Goal: Communication & Community: Ask a question

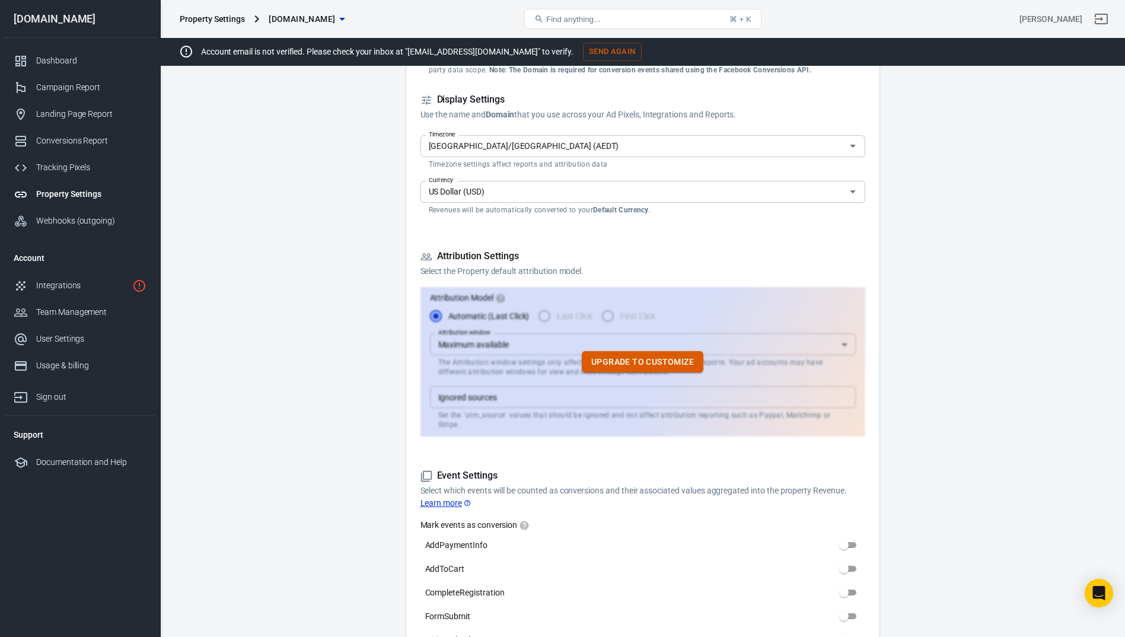
scroll to position [356, 0]
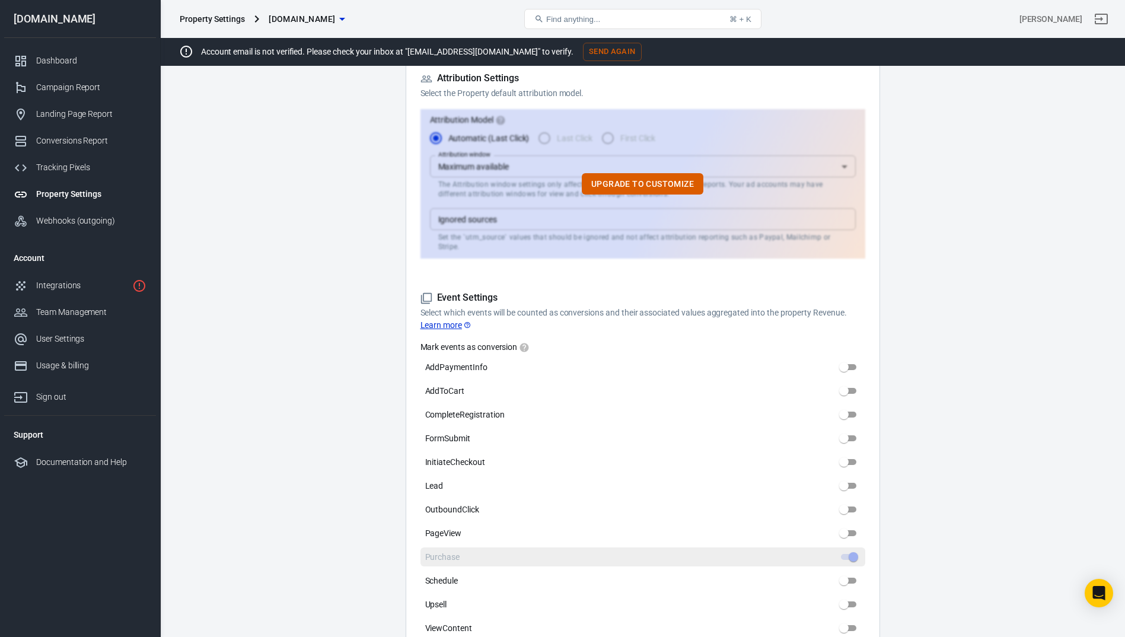
click at [851, 554] on span at bounding box center [848, 557] width 15 height 6
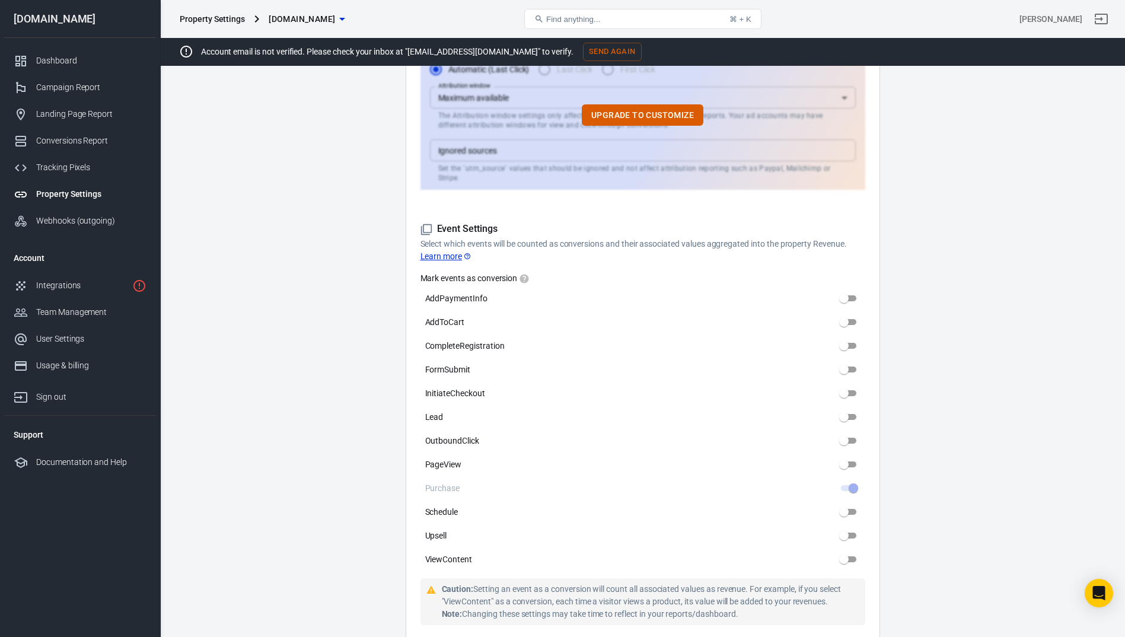
scroll to position [534, 0]
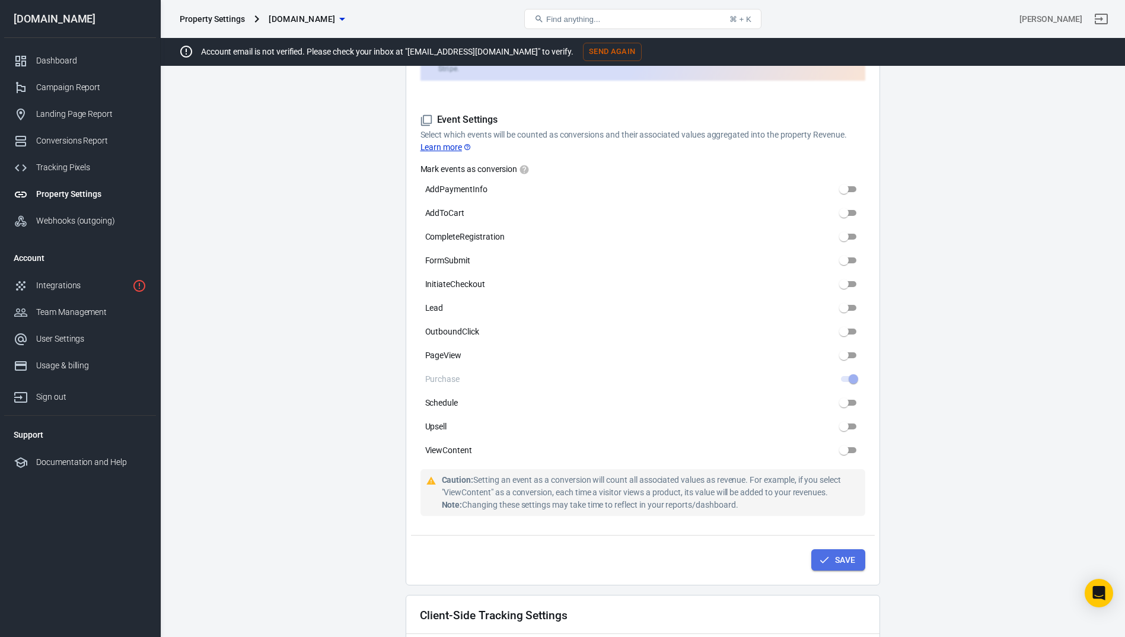
click at [841, 554] on button "Save" at bounding box center [839, 560] width 54 height 22
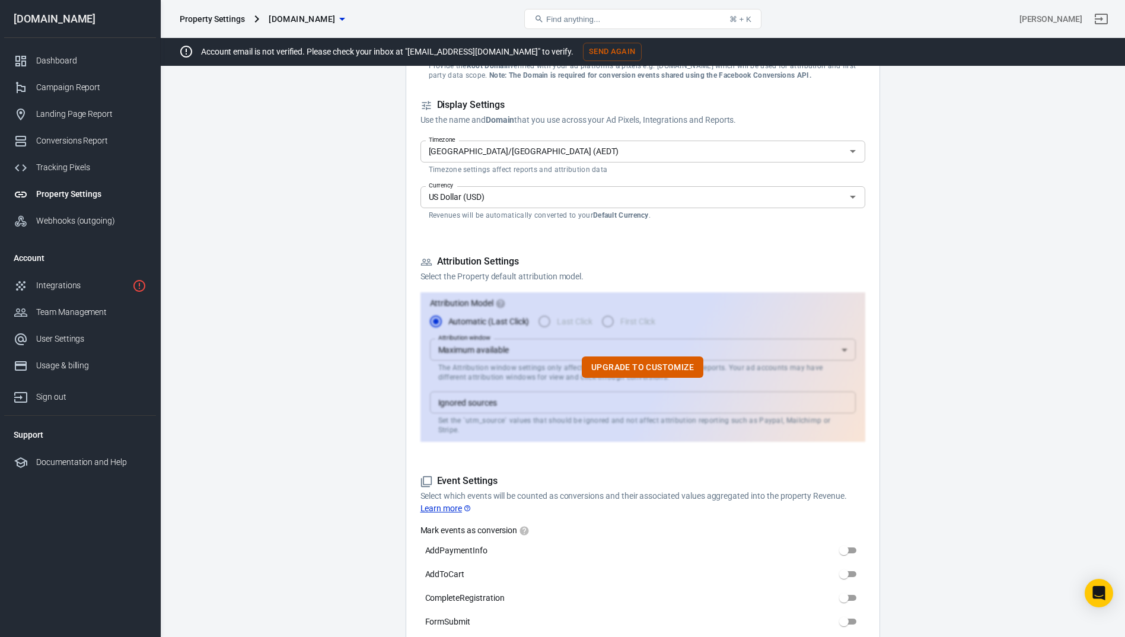
scroll to position [178, 0]
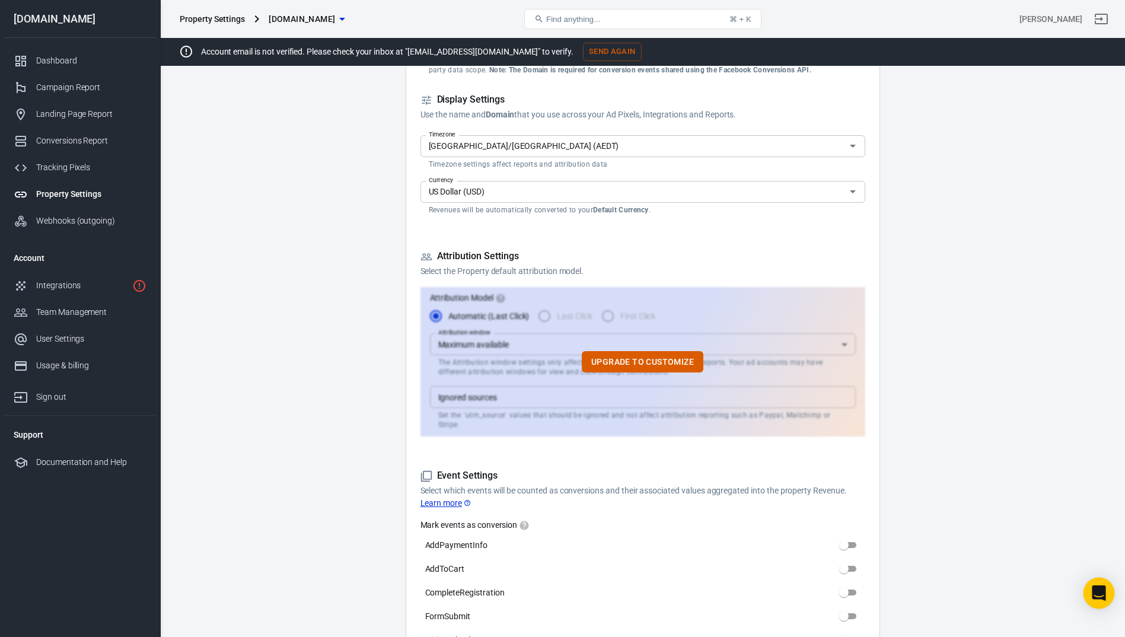
click at [1098, 594] on icon "Open Intercom Messenger" at bounding box center [1099, 593] width 14 height 15
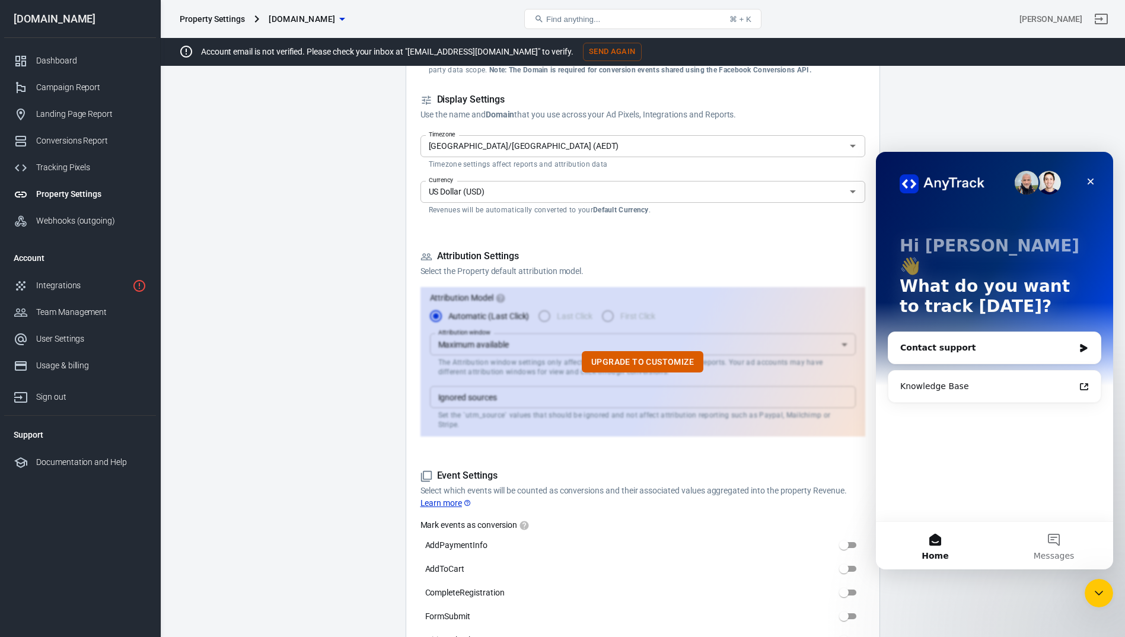
scroll to position [0, 0]
click at [947, 335] on div "Contact support" at bounding box center [995, 347] width 212 height 31
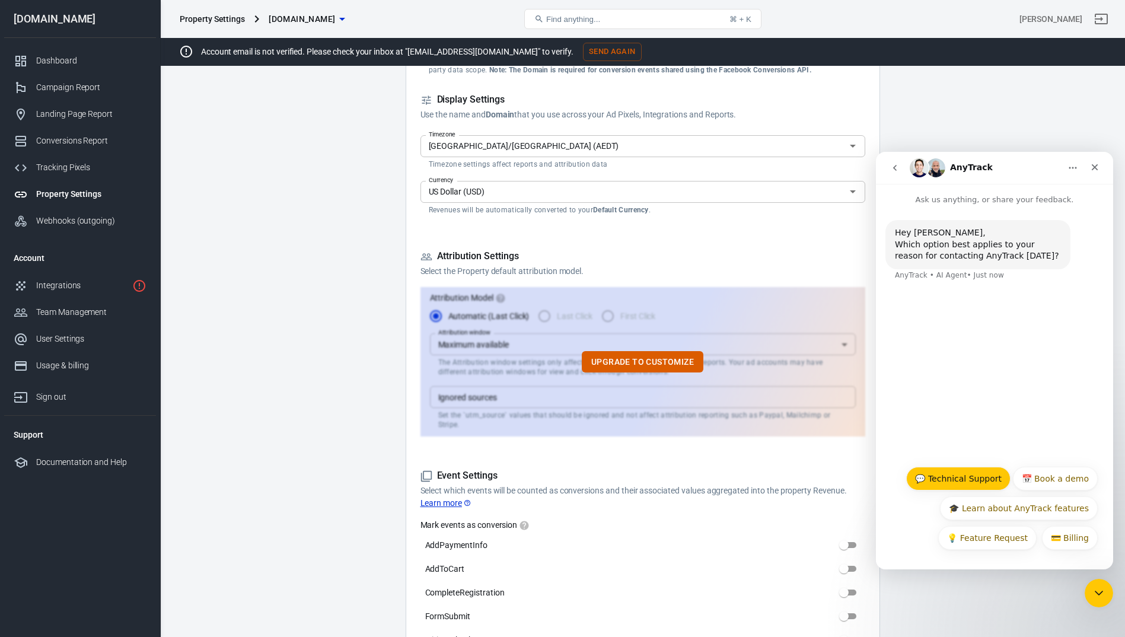
click at [980, 479] on button "💬 Technical Support" at bounding box center [959, 479] width 104 height 24
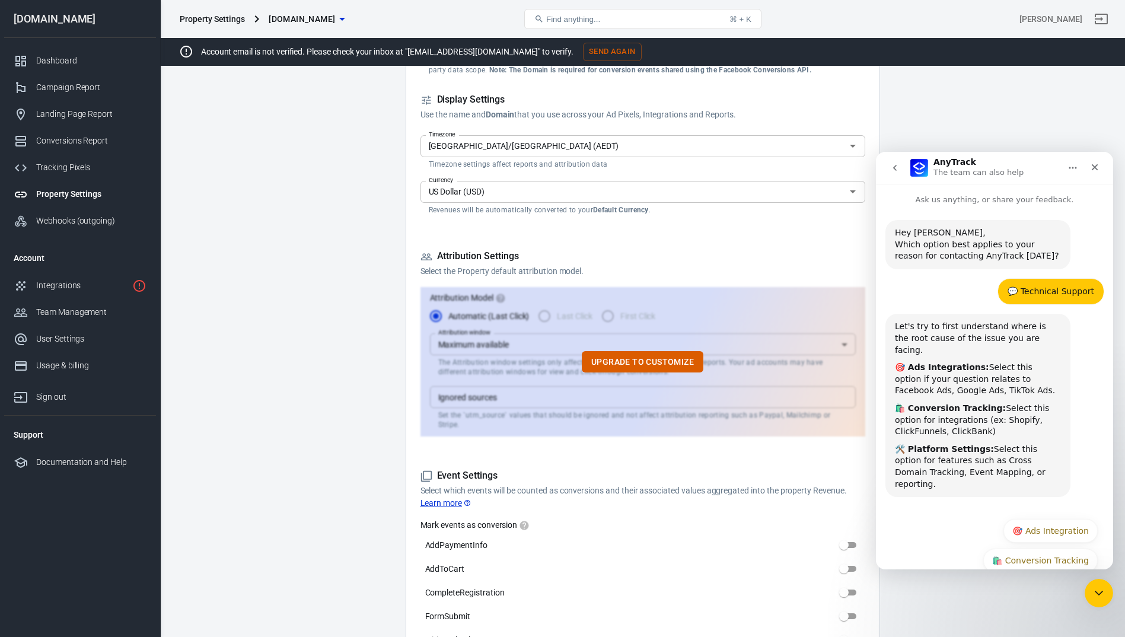
scroll to position [29, 0]
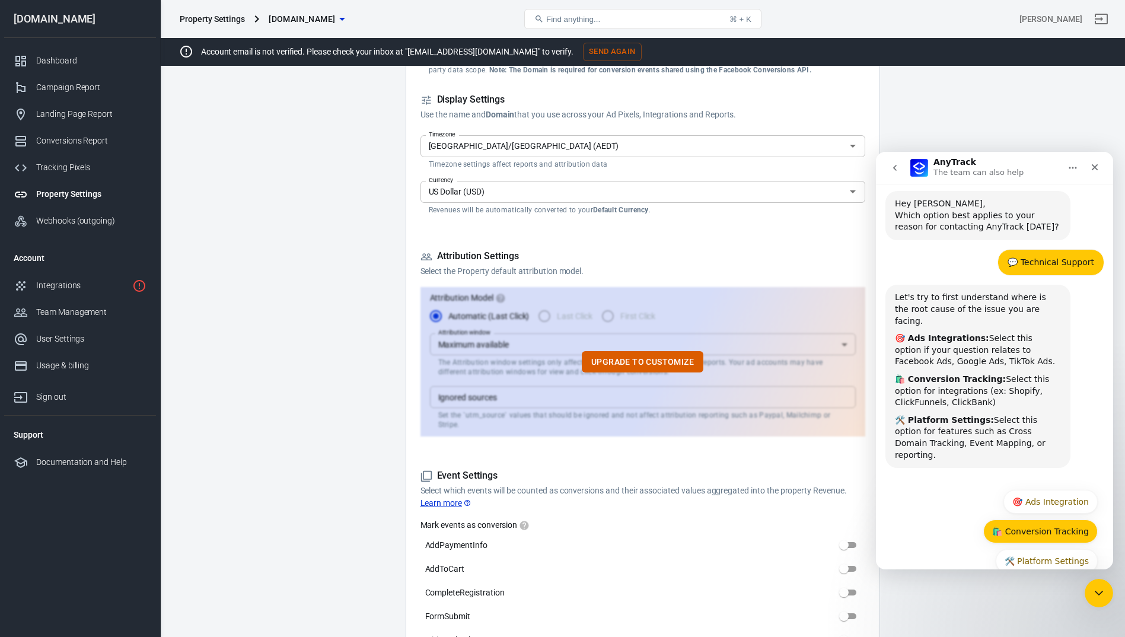
click at [1038, 520] on button "🛍️ Conversion Tracking" at bounding box center [1041, 532] width 115 height 24
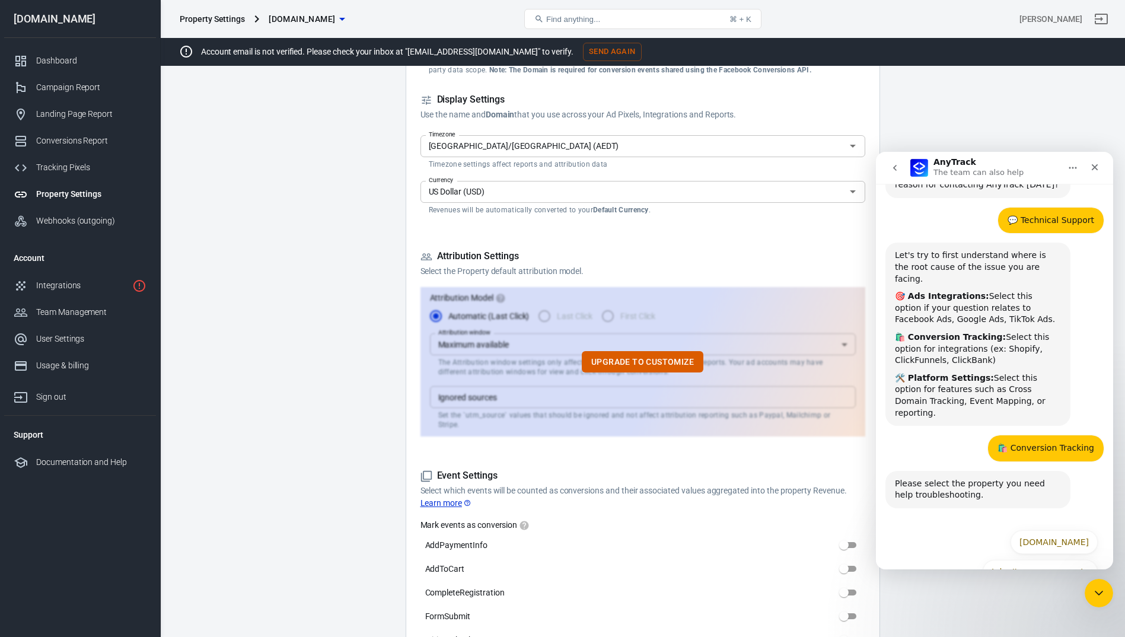
scroll to position [82, 0]
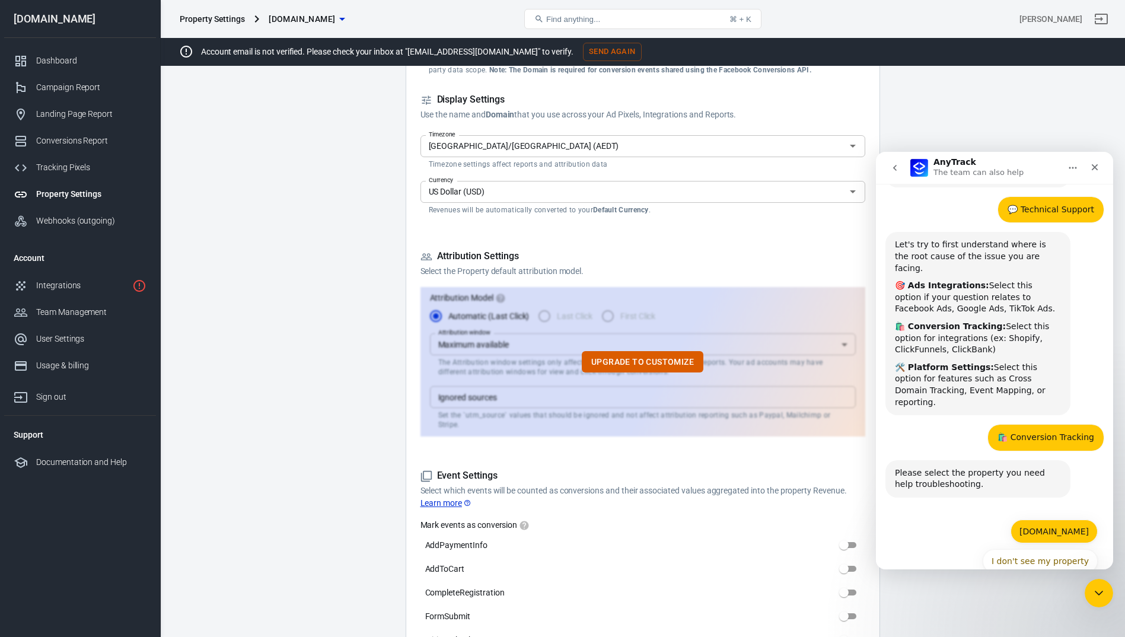
click at [1024, 520] on button "[DOMAIN_NAME]" at bounding box center [1054, 532] width 87 height 24
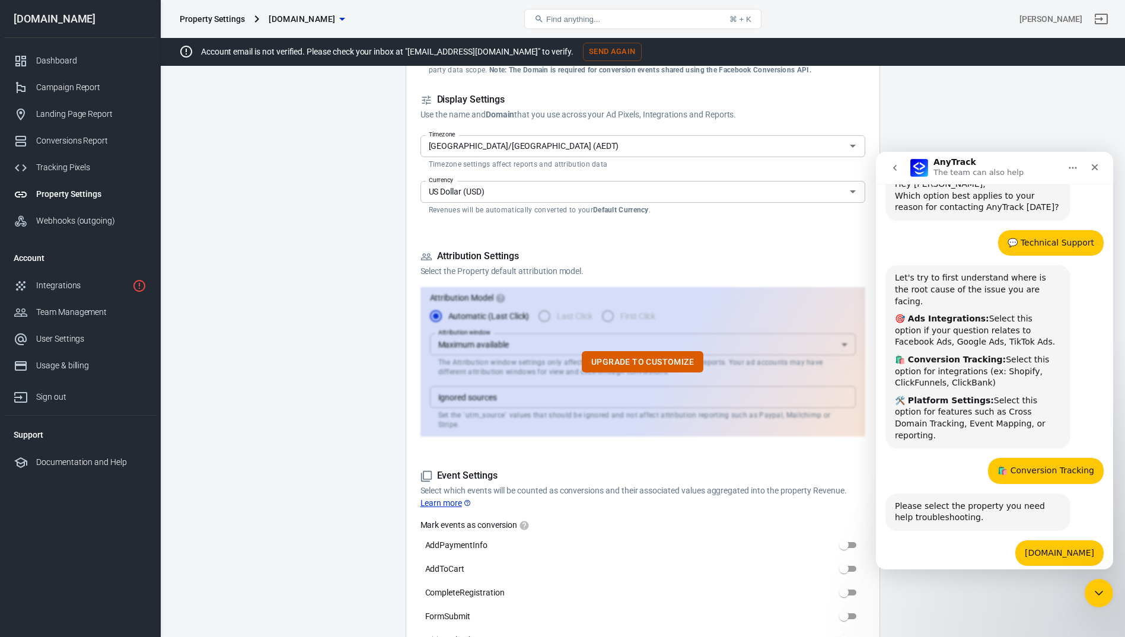
scroll to position [46, 0]
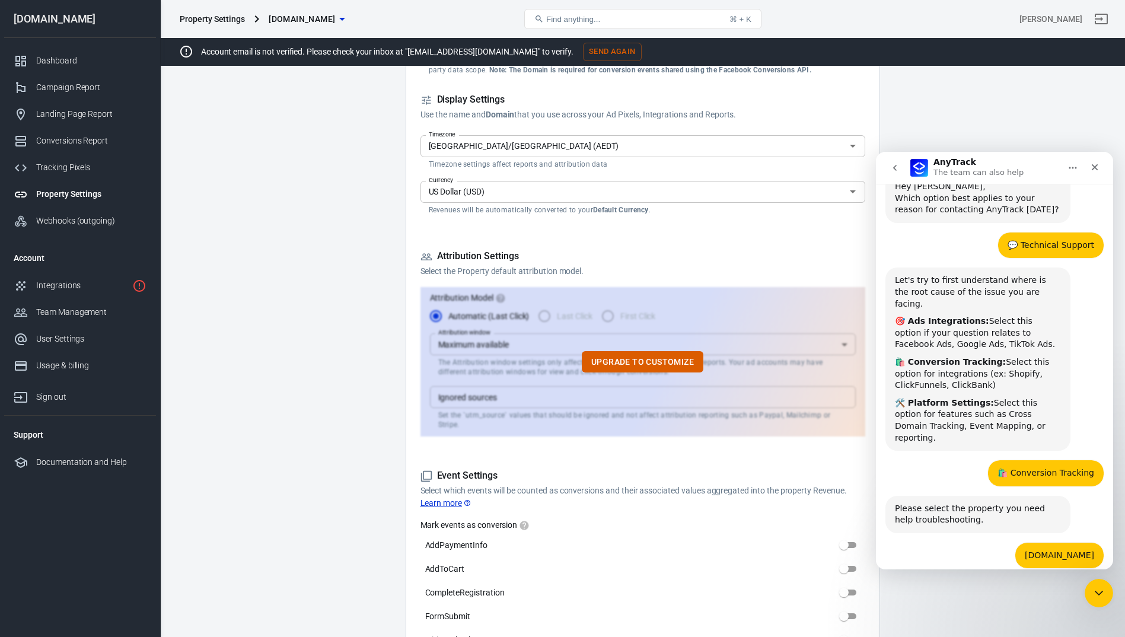
type button "[object Object]"
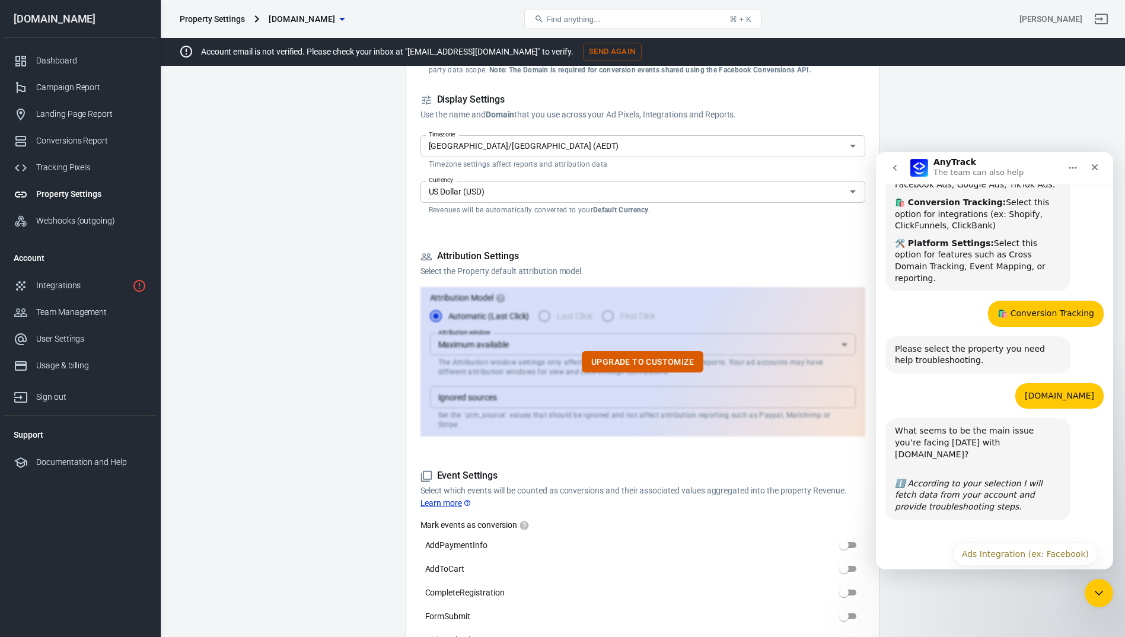
scroll to position [217, 0]
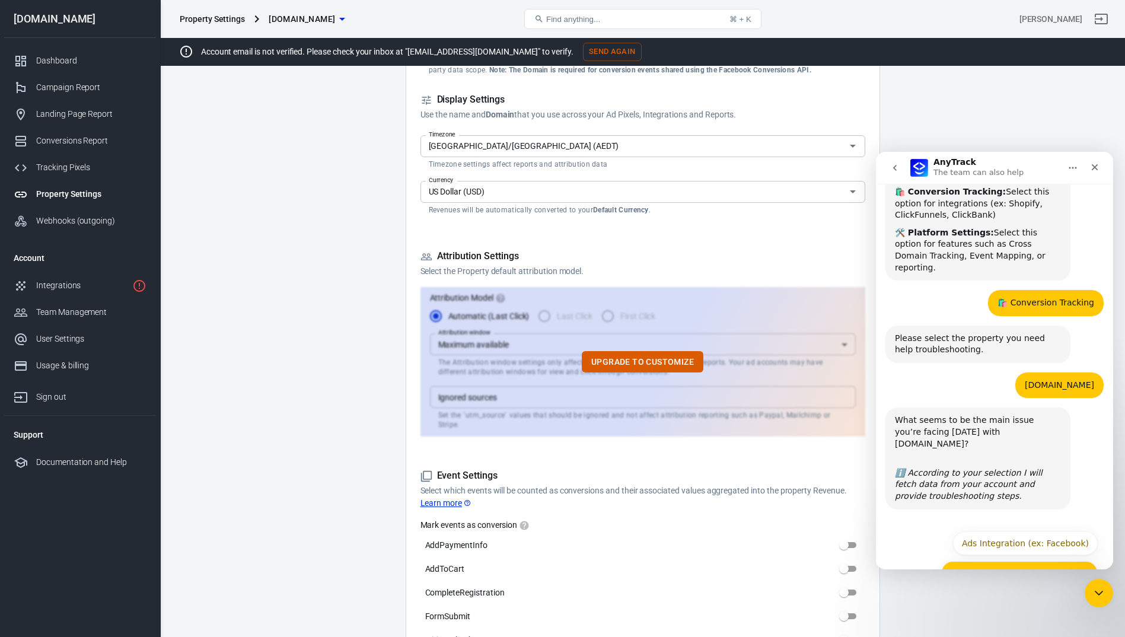
click at [1014, 561] on button "Conversion Tracking (ex: Shopify)" at bounding box center [1020, 573] width 157 height 24
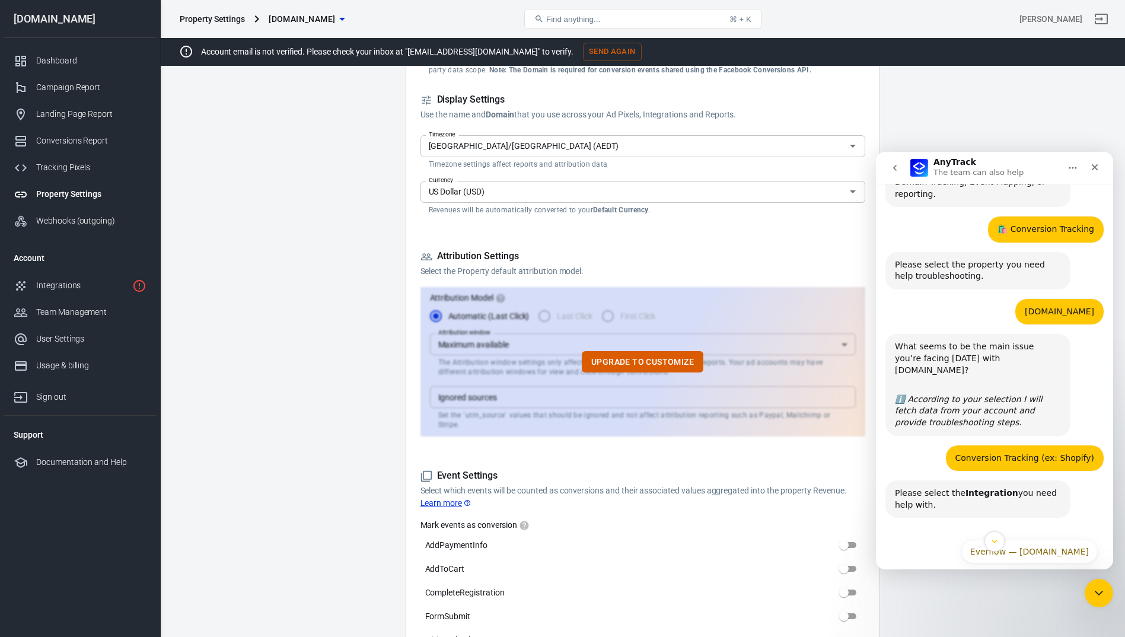
scroll to position [299, 0]
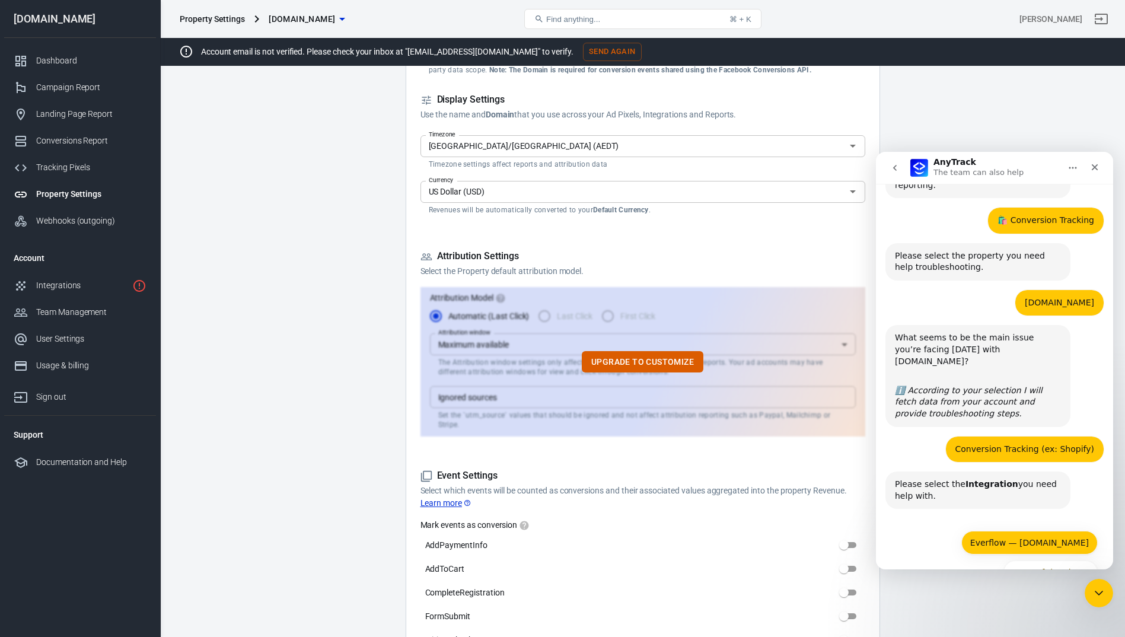
click at [987, 531] on button "Everflow — [DOMAIN_NAME]" at bounding box center [1030, 543] width 136 height 24
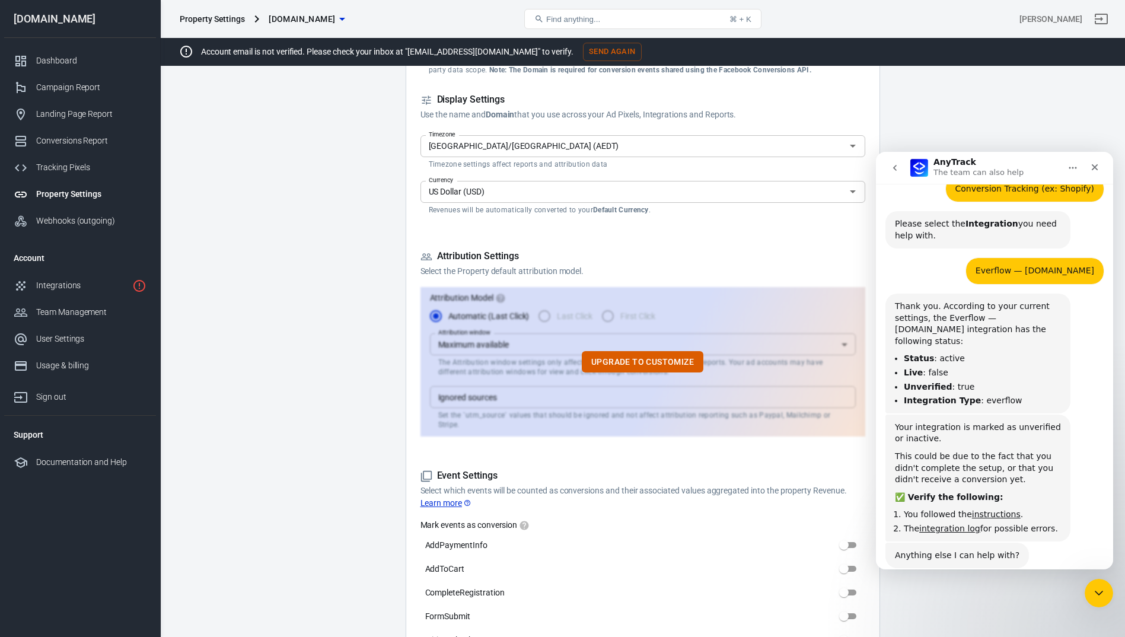
scroll to position [590, 0]
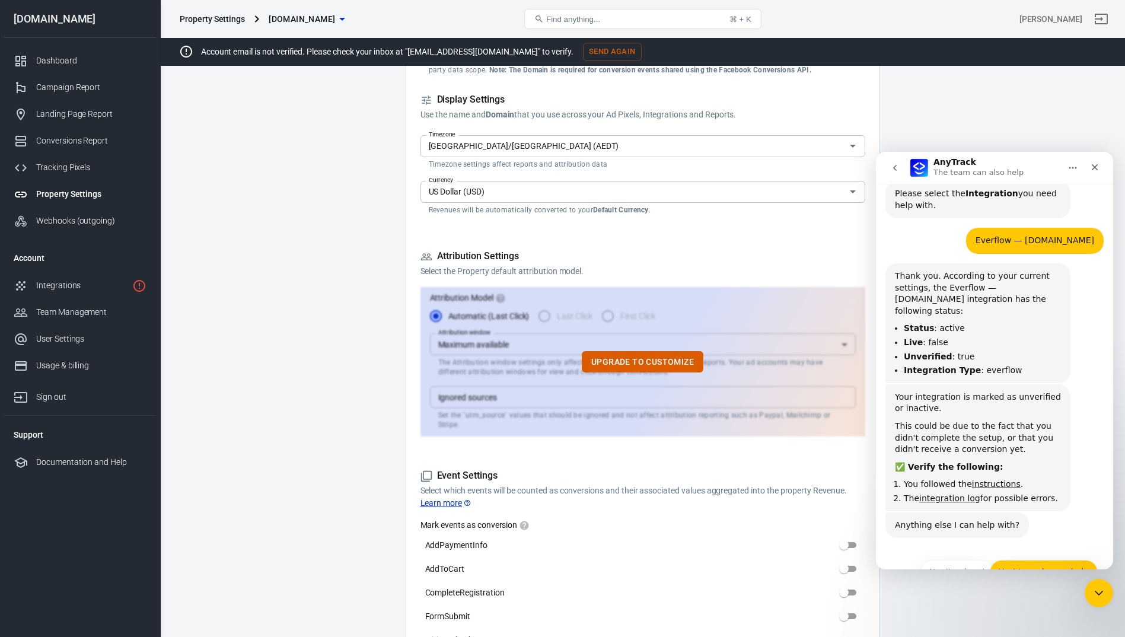
click at [1036, 560] on button "Yes! I need more help" at bounding box center [1044, 572] width 108 height 24
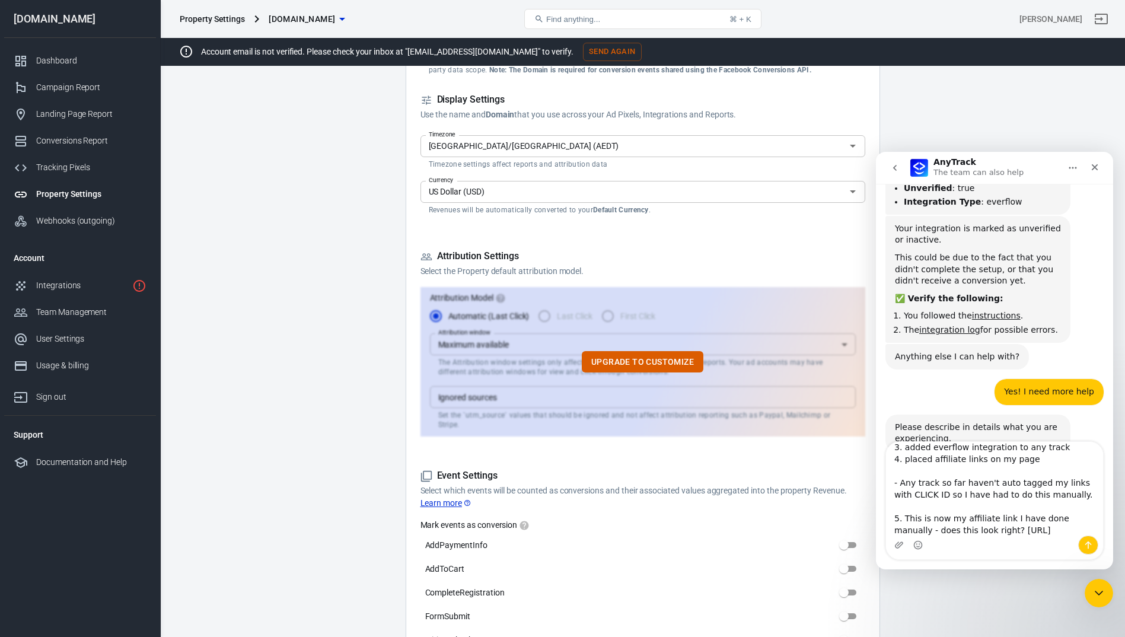
scroll to position [103, 0]
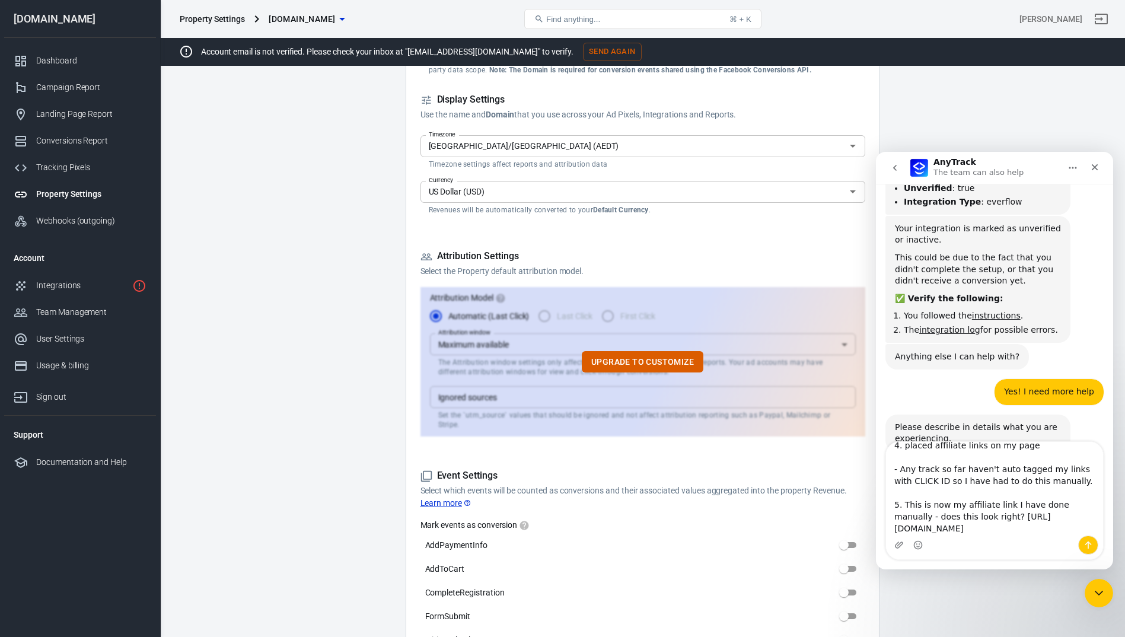
click at [979, 498] on textarea "I have done the following: 1. Added property/domain to any track 2. Installed a…" at bounding box center [994, 489] width 217 height 94
type textarea "I have done the following: 1. Added property/domain to any track 2. Installed a…"
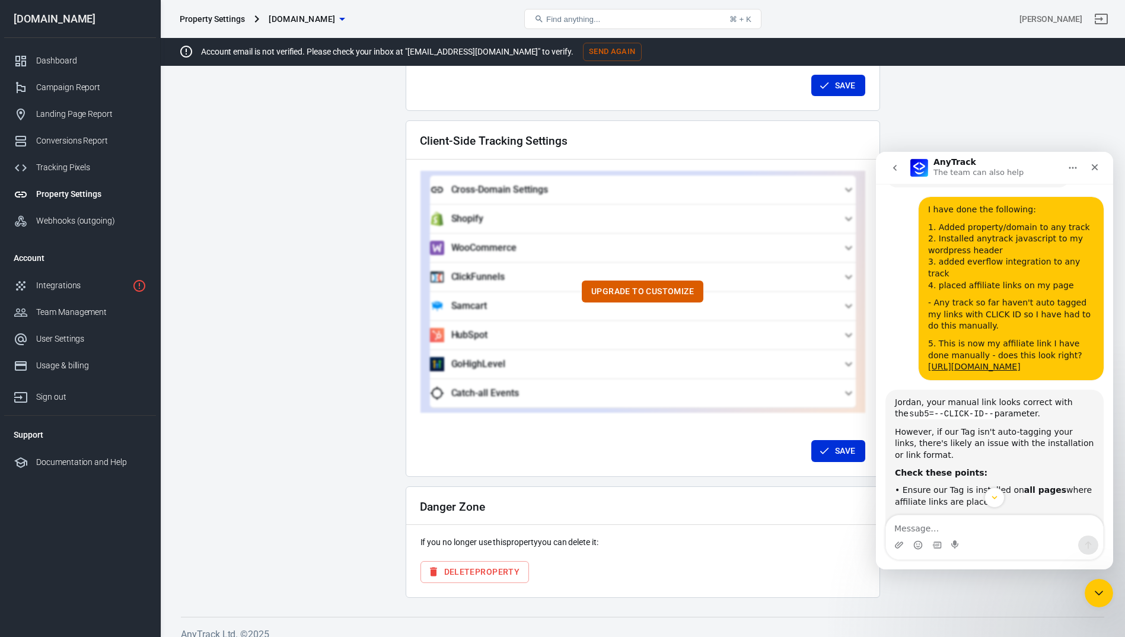
scroll to position [1192, 0]
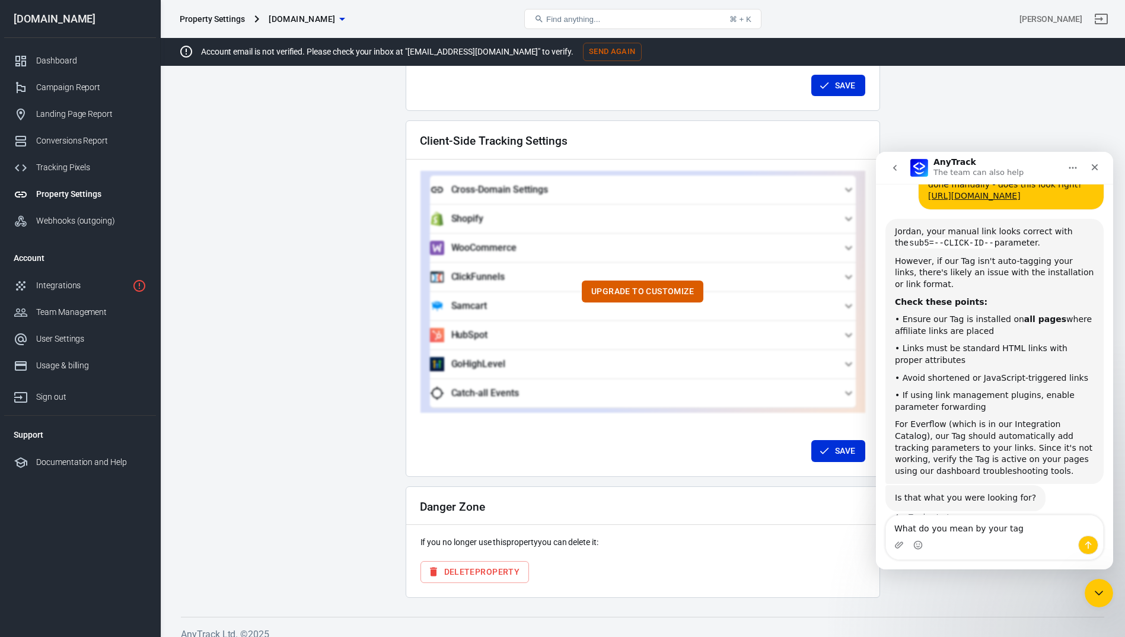
type textarea "What do you mean by your tag?"
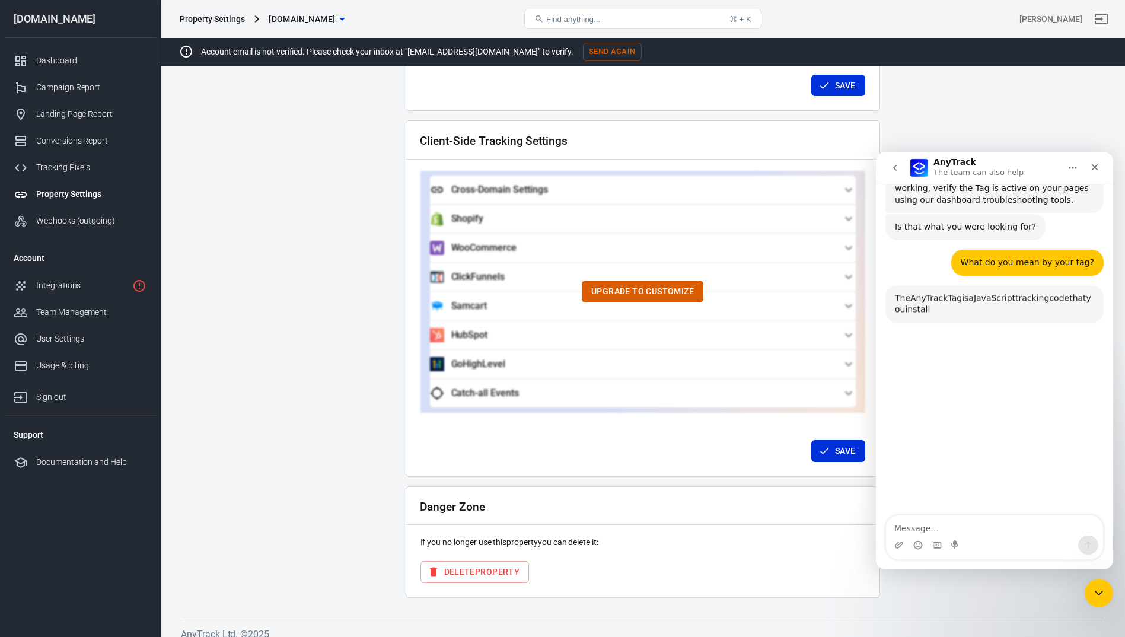
scroll to position [1511, 0]
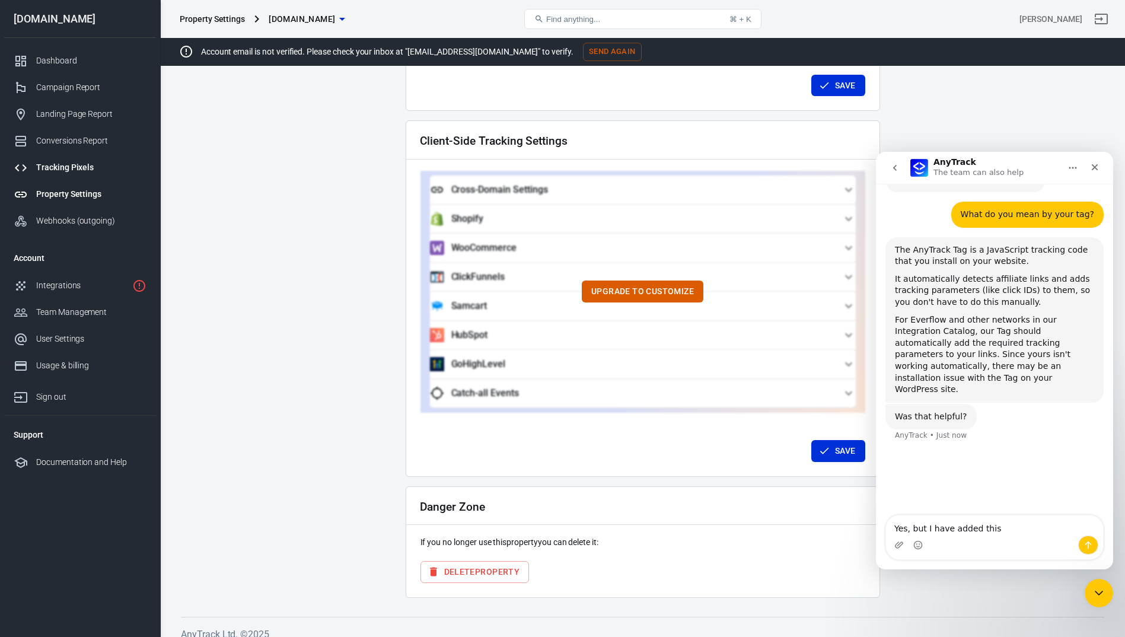
click at [50, 174] on link "Tracking Pixels" at bounding box center [80, 167] width 152 height 27
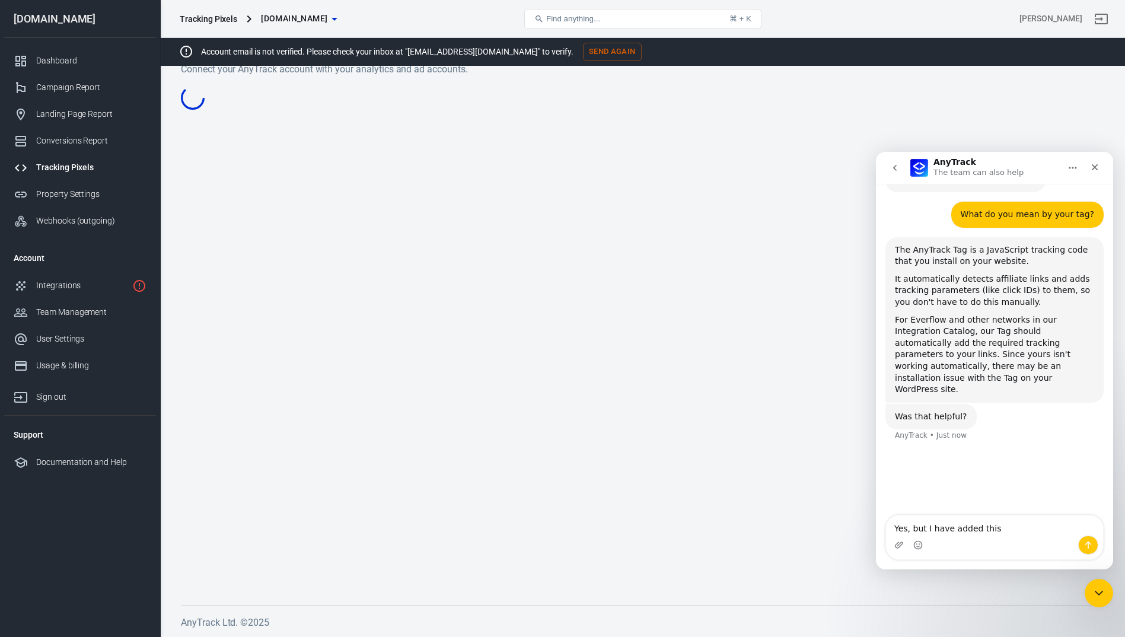
scroll to position [25, 0]
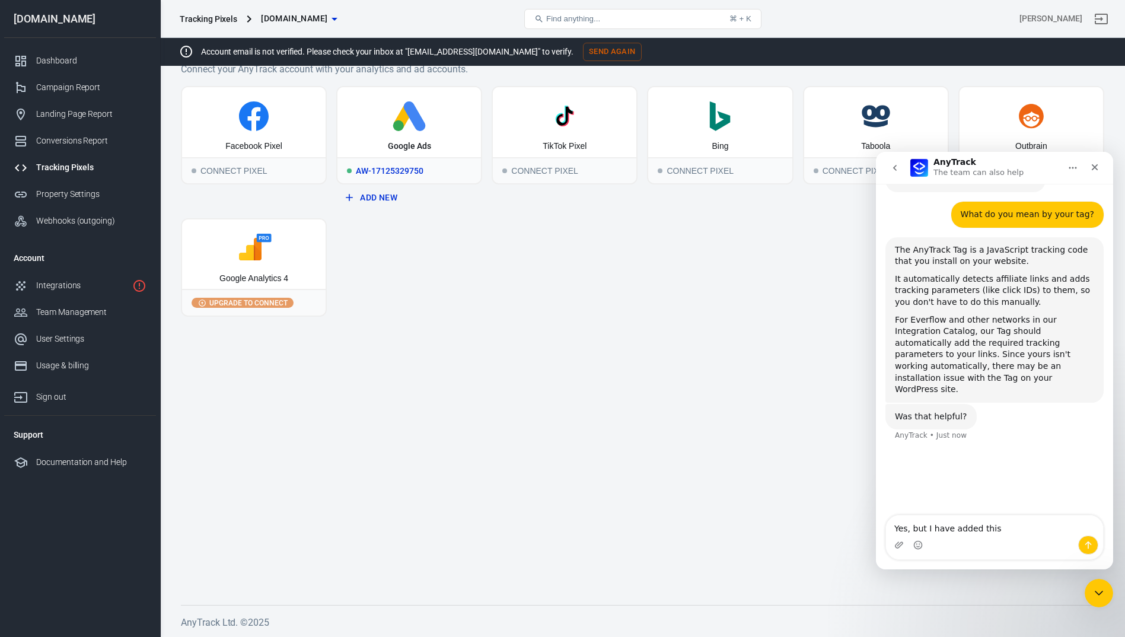
click at [382, 131] on icon at bounding box center [409, 116] width 134 height 30
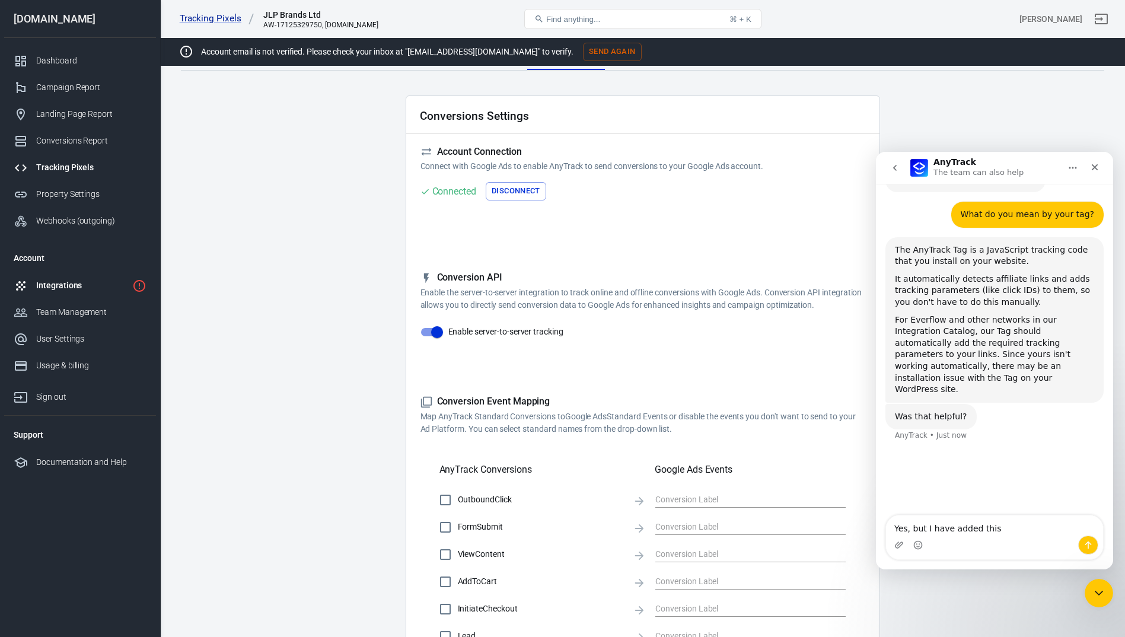
click at [61, 286] on div "Integrations" at bounding box center [81, 285] width 91 height 12
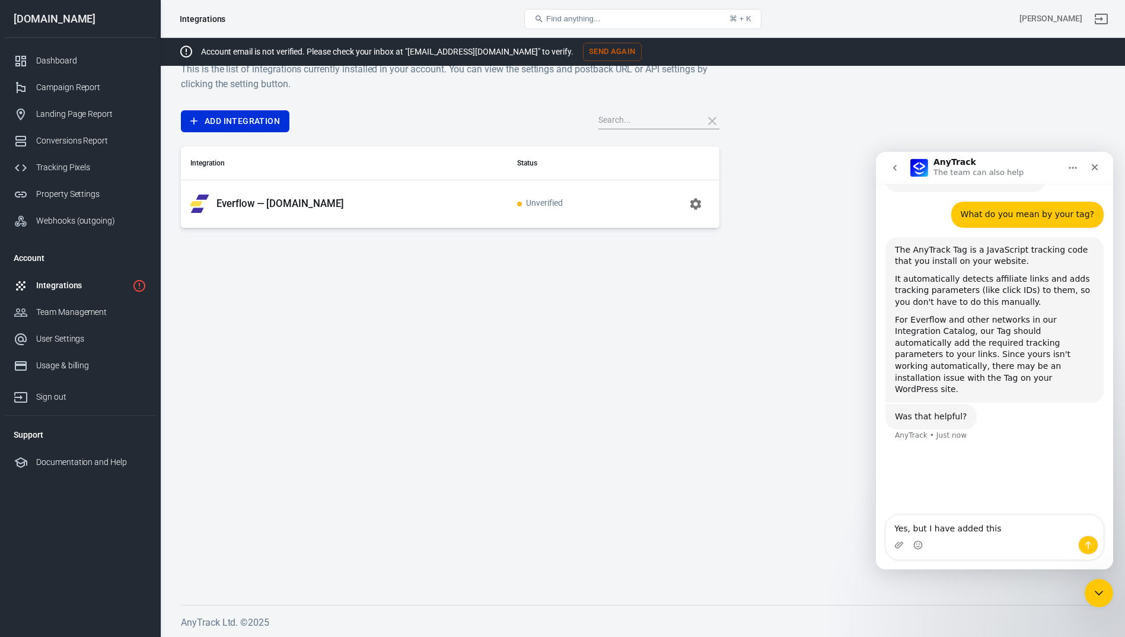
click at [306, 200] on p "Everflow — [DOMAIN_NAME]" at bounding box center [281, 204] width 128 height 12
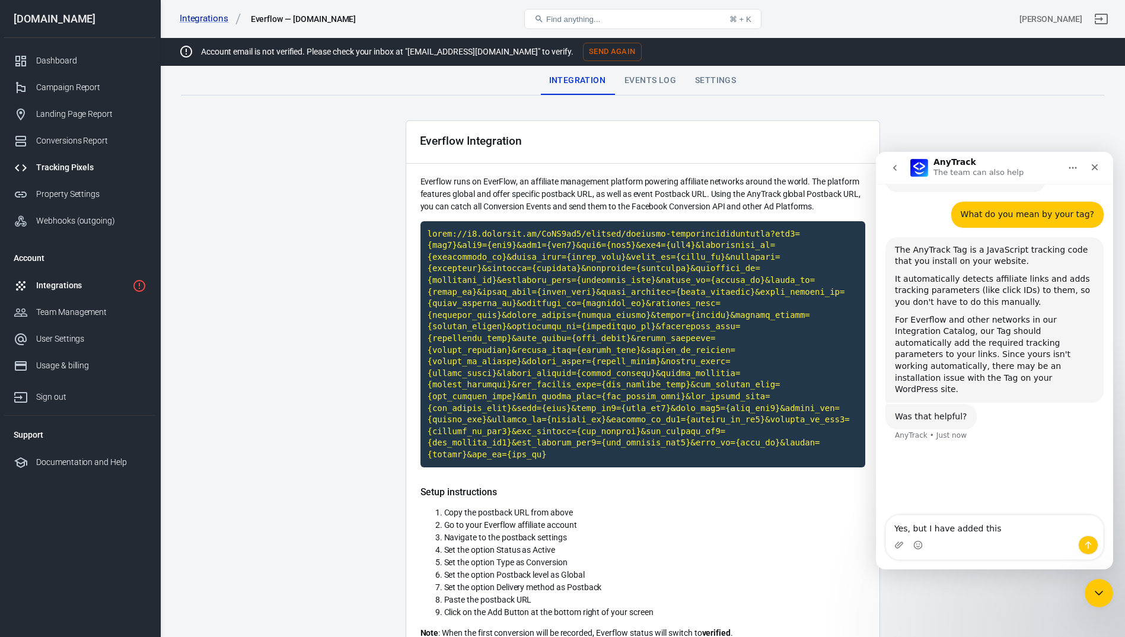
click at [63, 166] on div "Tracking Pixels" at bounding box center [91, 167] width 110 height 12
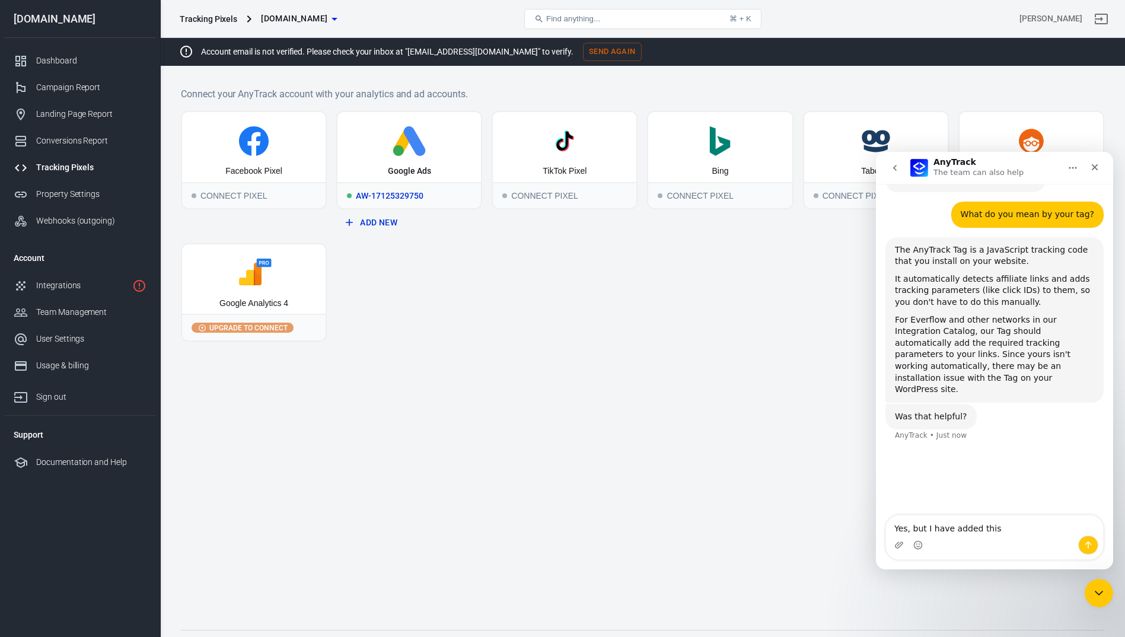
click at [422, 143] on icon at bounding box center [415, 141] width 22 height 30
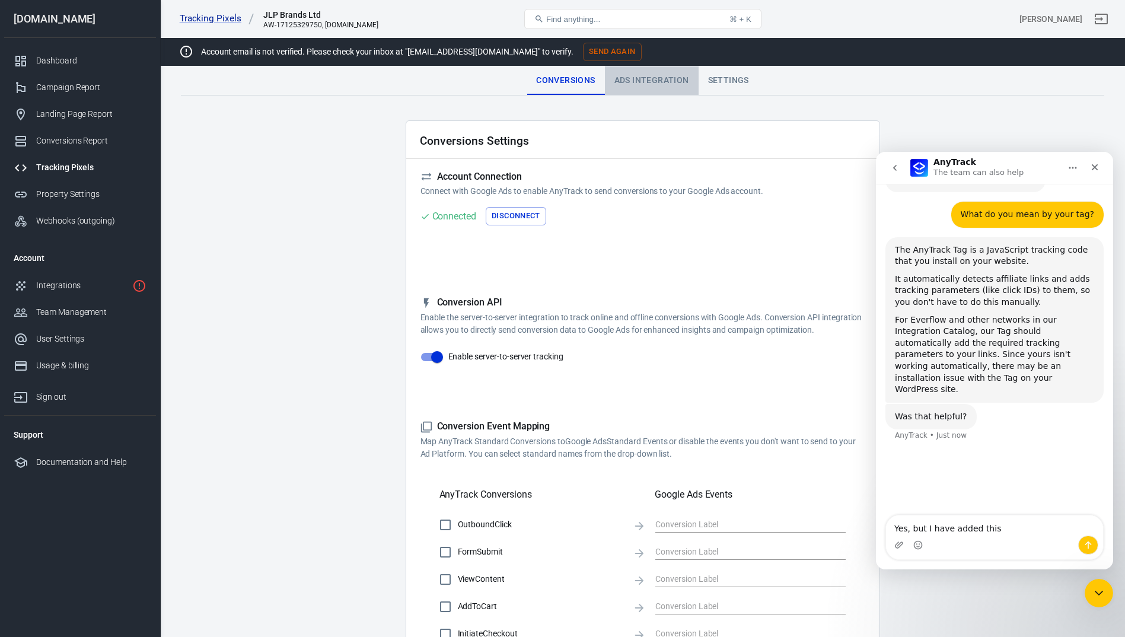
click at [652, 84] on div "Ads Integration" at bounding box center [652, 80] width 94 height 28
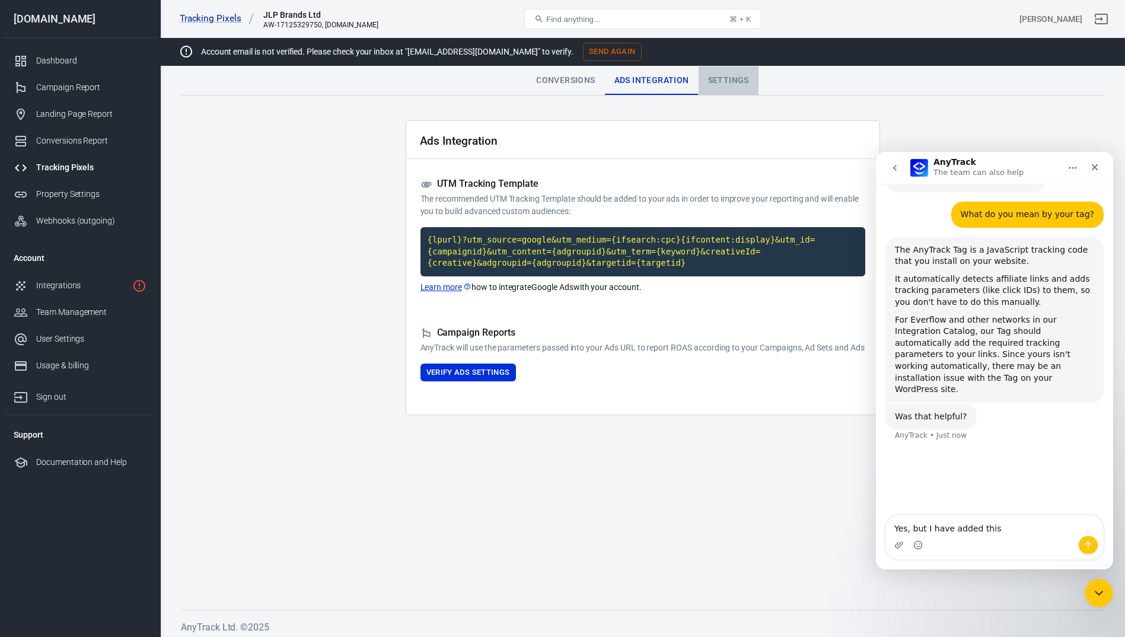
click at [738, 85] on div "Settings" at bounding box center [729, 80] width 60 height 28
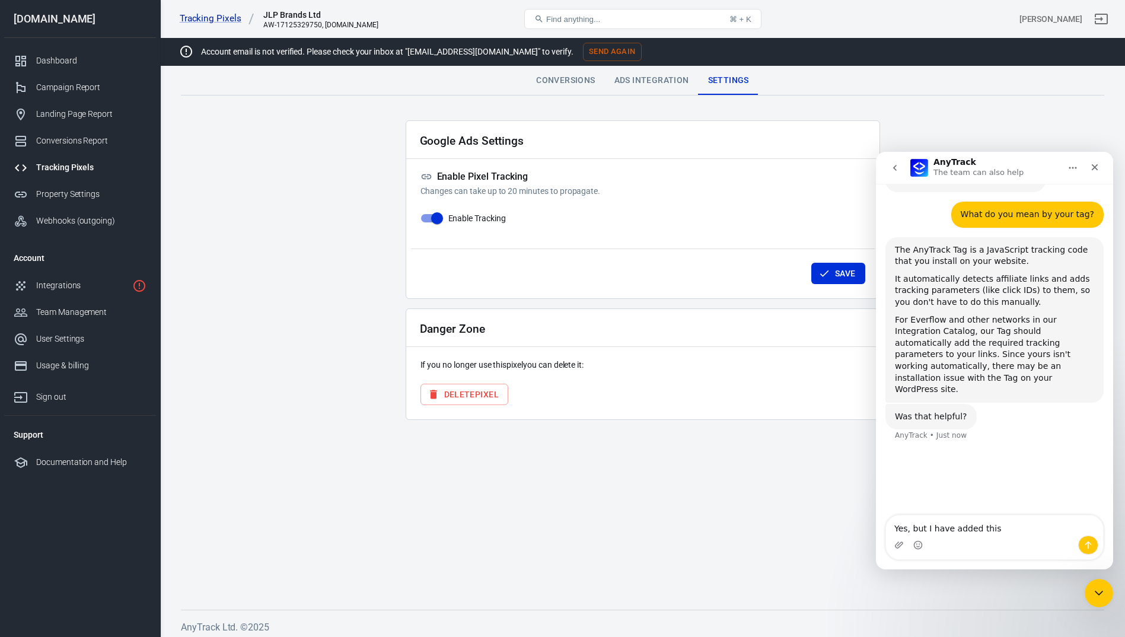
click at [618, 82] on div "Ads Integration" at bounding box center [652, 80] width 94 height 28
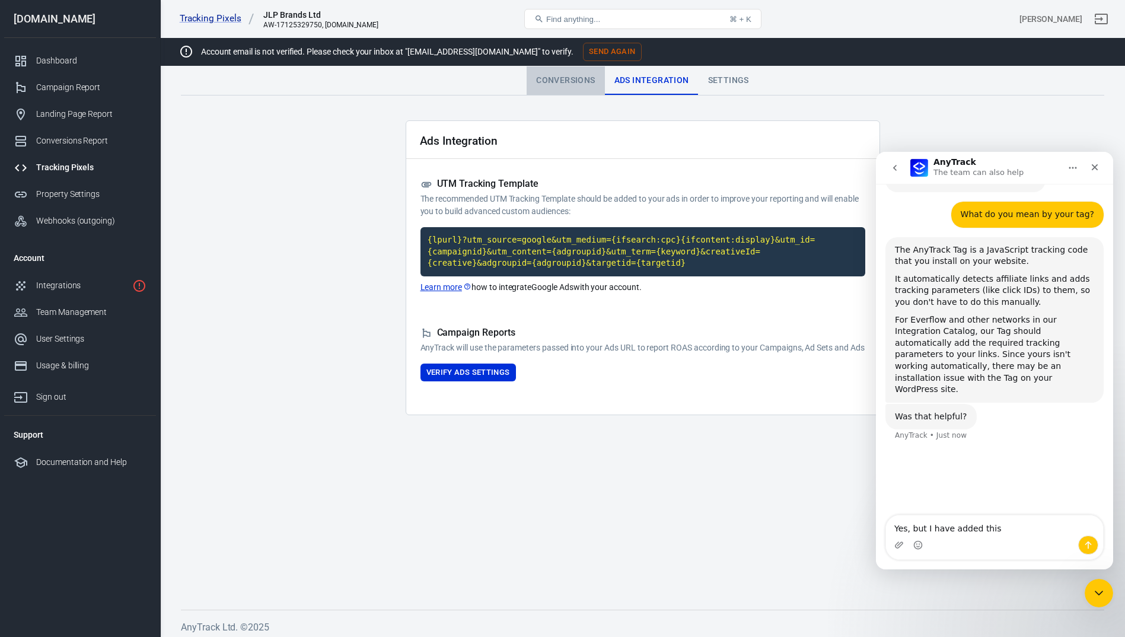
click at [556, 82] on div "Conversions" at bounding box center [566, 80] width 78 height 28
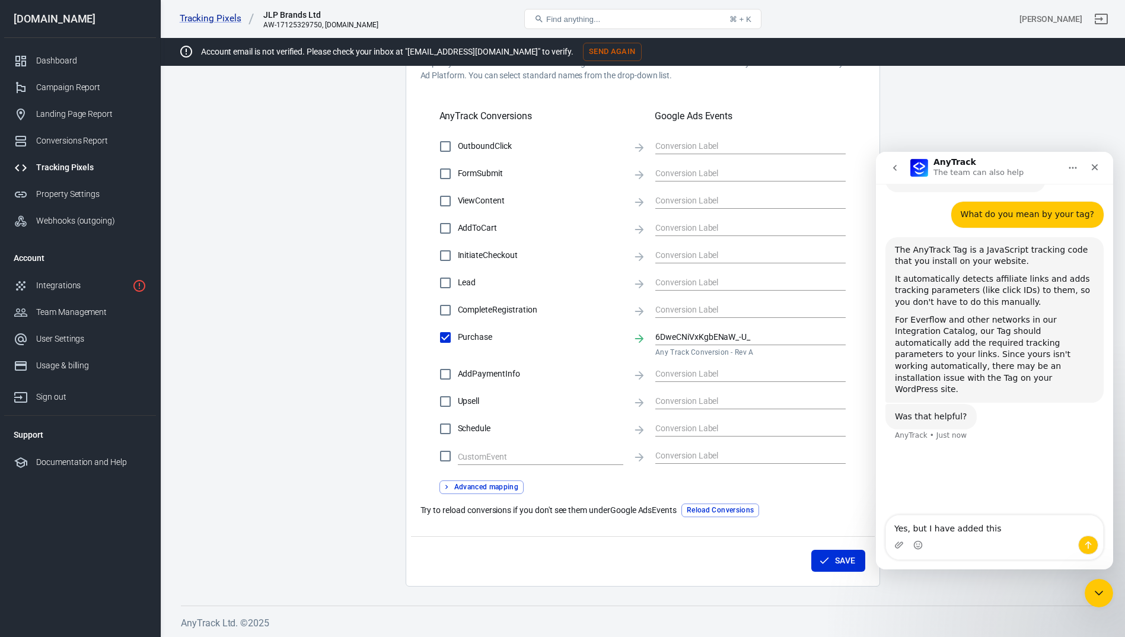
scroll to position [379, 0]
click at [1001, 532] on textarea "Yes, but I have added this" at bounding box center [994, 526] width 217 height 20
paste textarea "<!-- AnyTrack Tracking Code --> <script>!function(e,t,n,s,a){(a=t.createElement…"
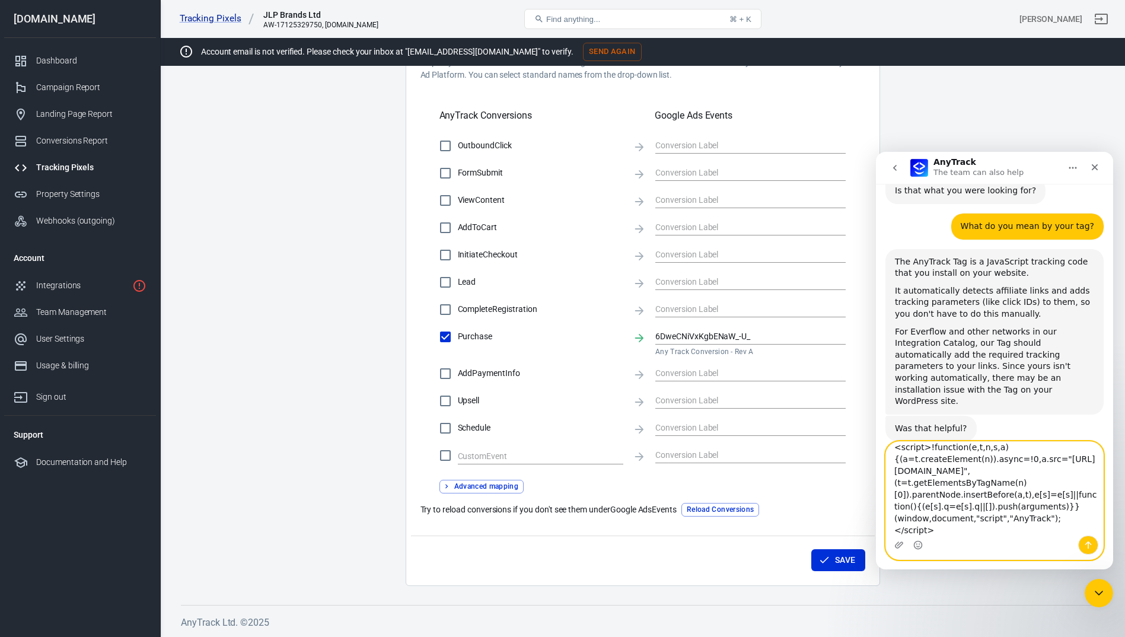
scroll to position [43, 0]
type textarea "Yes, but I have added this <!-- AnyTrack Tracking Code --> <script>!function(e,…"
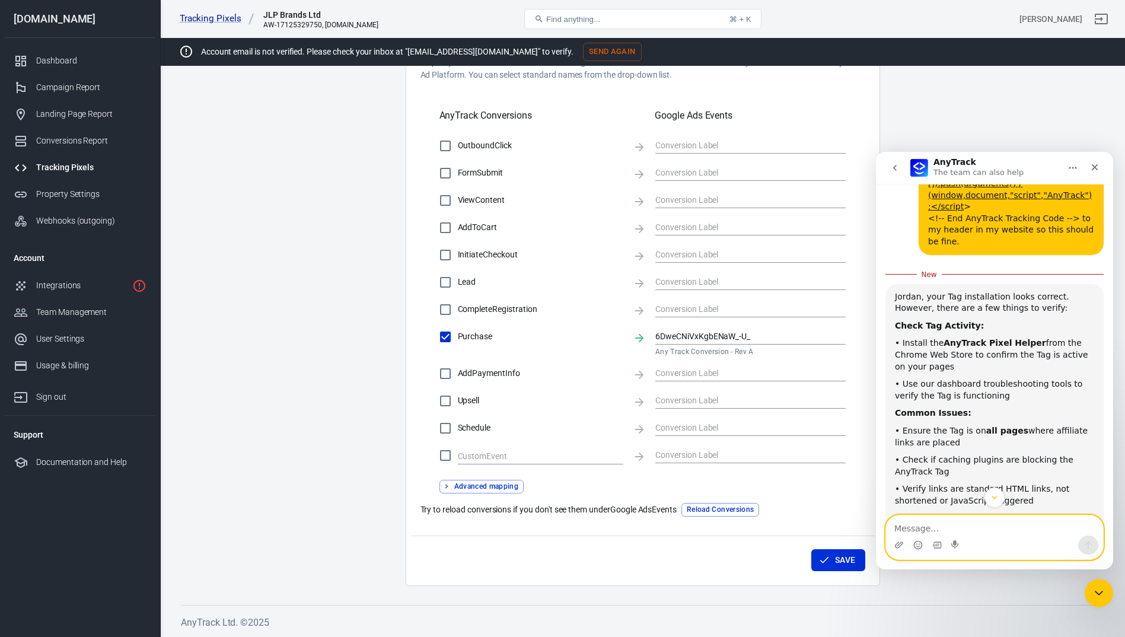
scroll to position [1885, 0]
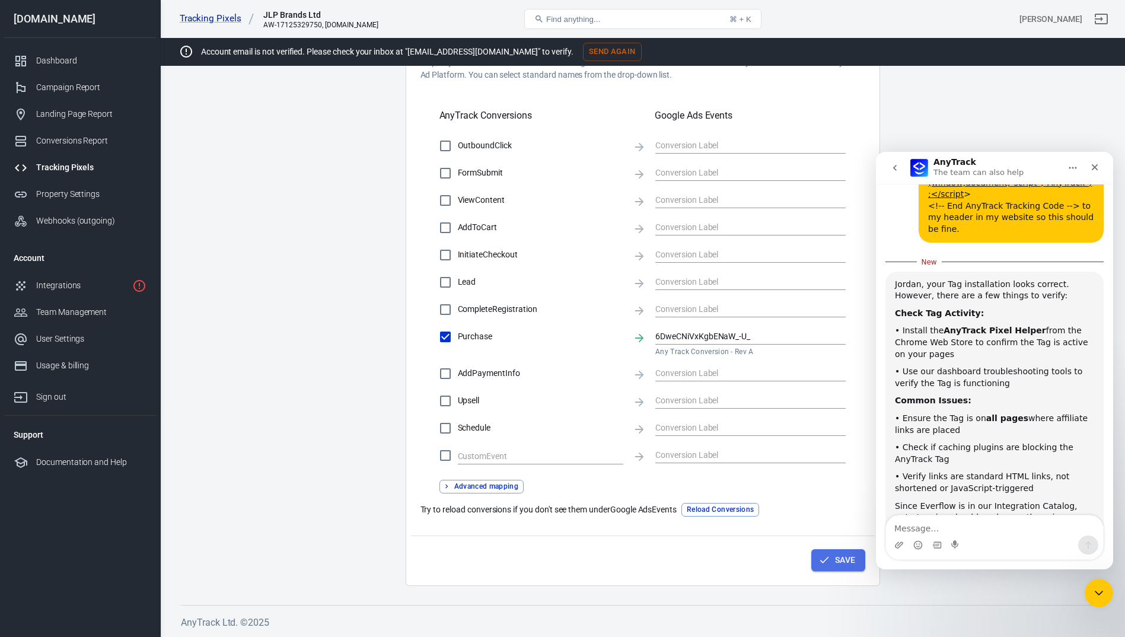
click at [838, 555] on button "Save" at bounding box center [839, 560] width 54 height 22
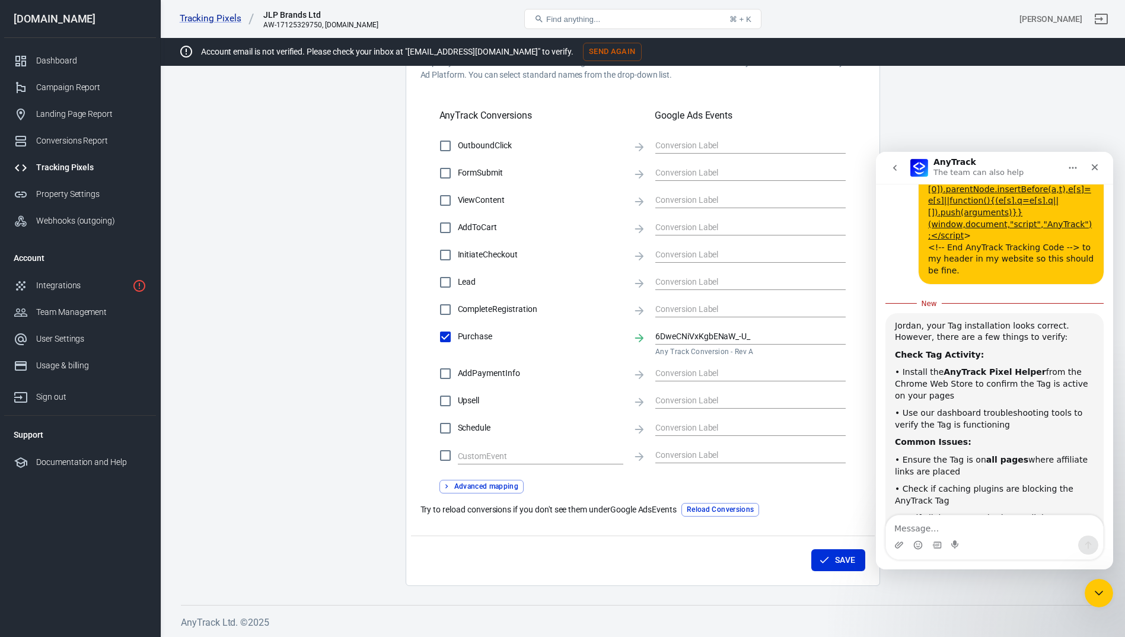
scroll to position [1826, 0]
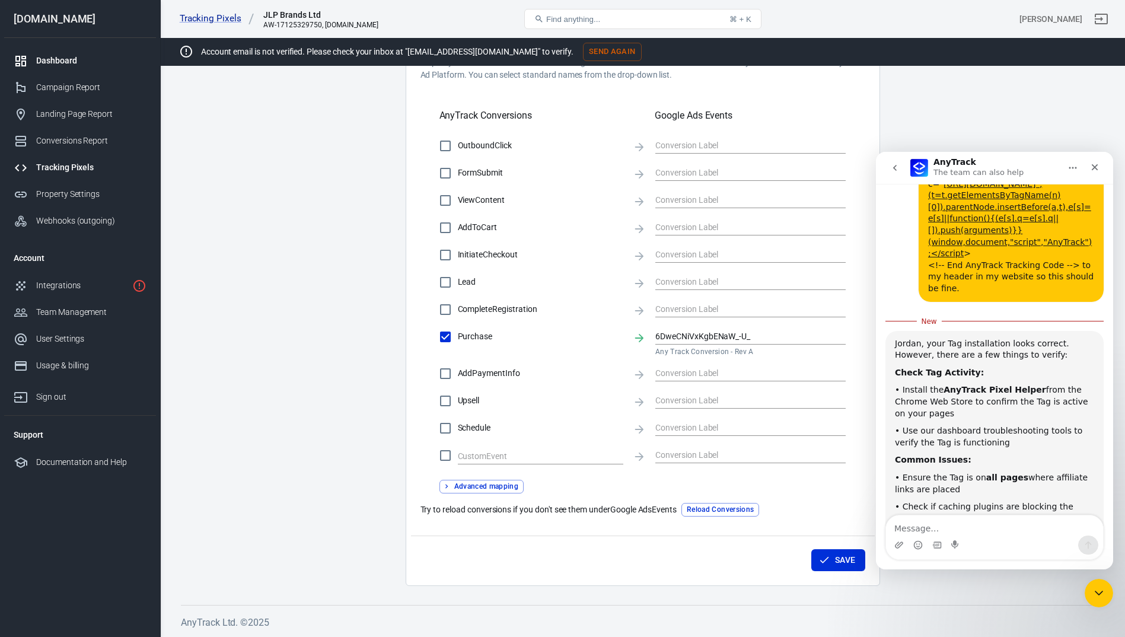
click at [65, 67] on link "Dashboard" at bounding box center [80, 60] width 152 height 27
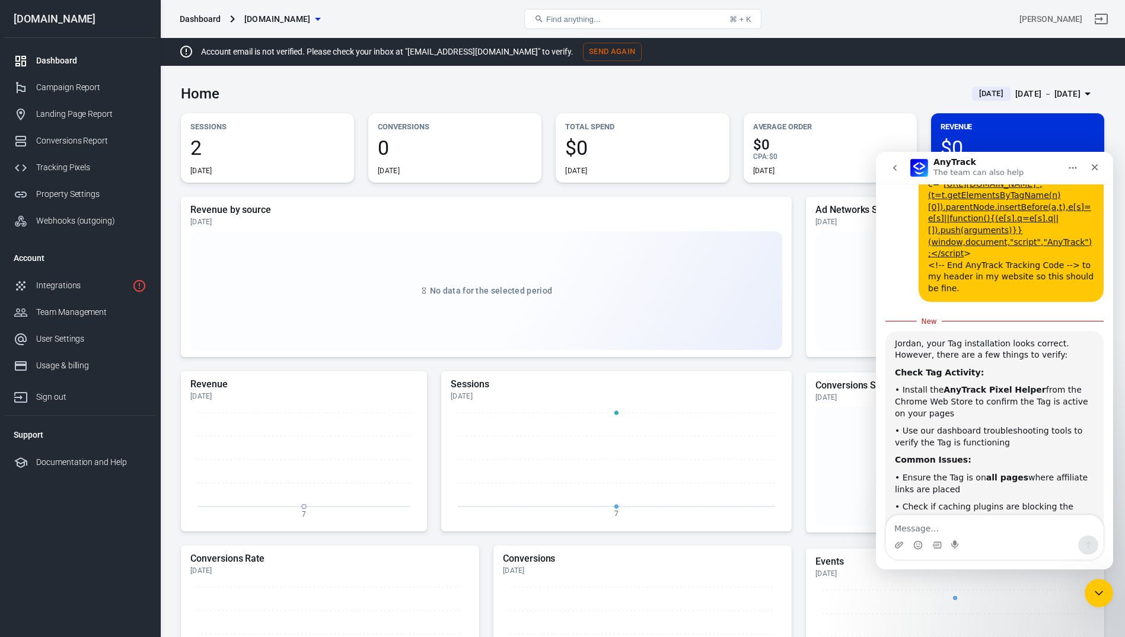
click at [597, 14] on button "Find anything... ⌘ + K" at bounding box center [642, 19] width 237 height 20
click at [202, 144] on span "2" at bounding box center [267, 148] width 154 height 20
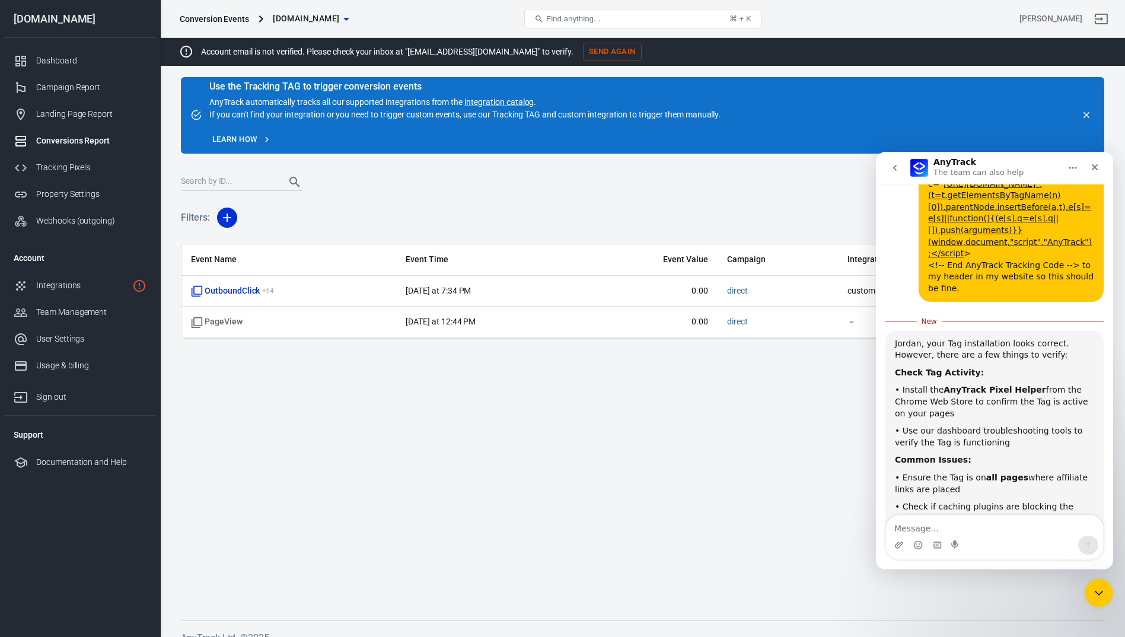
scroll to position [25, 0]
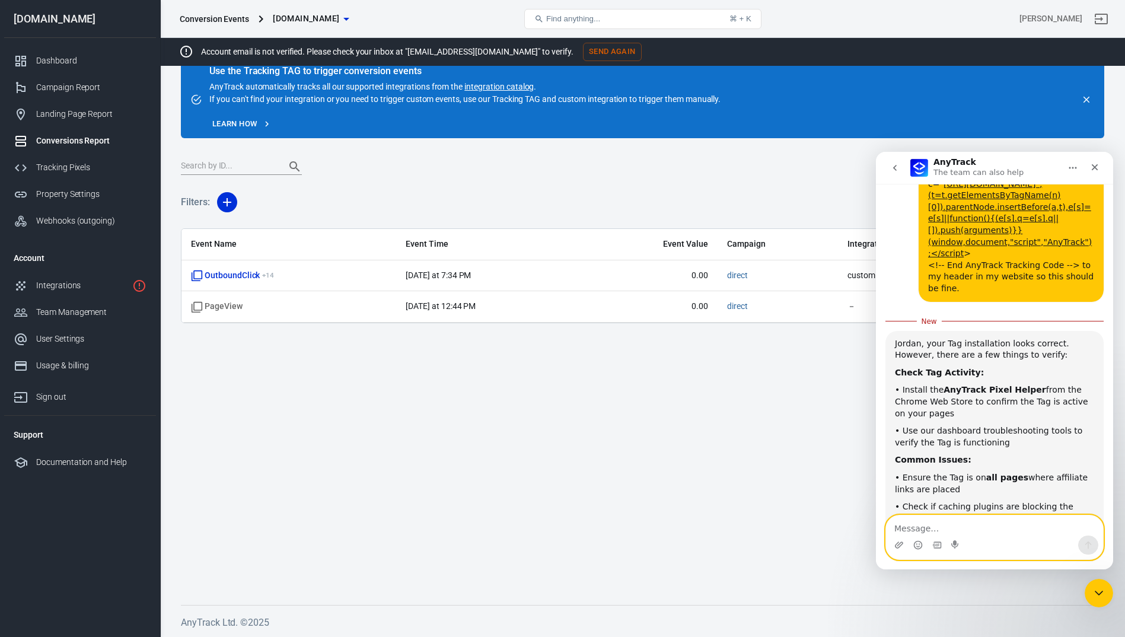
click at [922, 533] on textarea "Message…" at bounding box center [994, 526] width 217 height 20
type textarea "If"
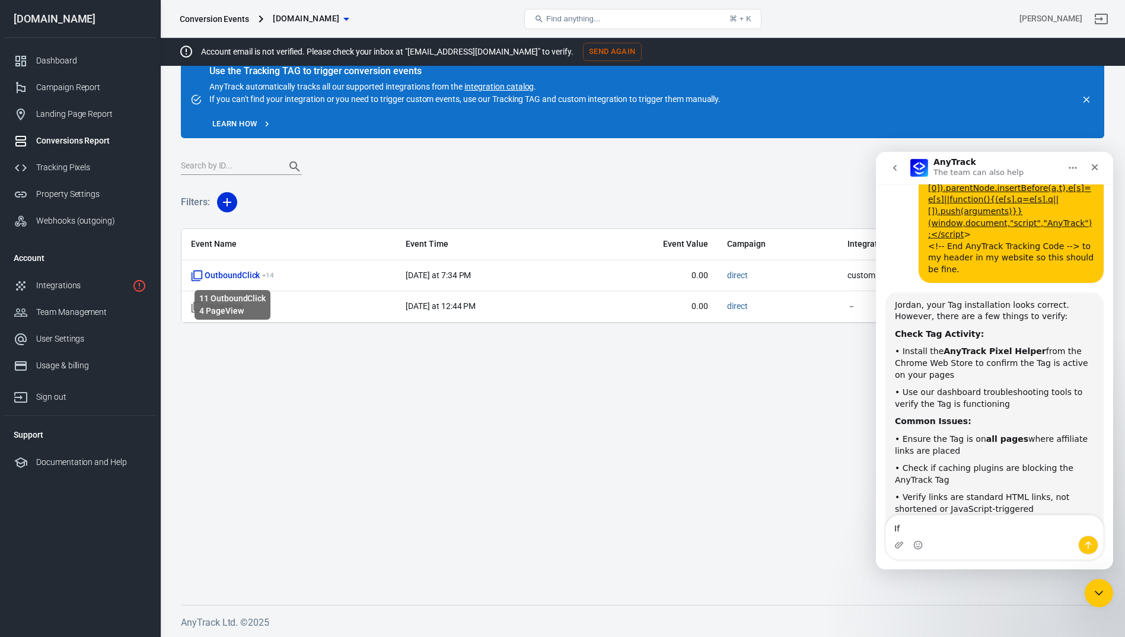
scroll to position [1865, 0]
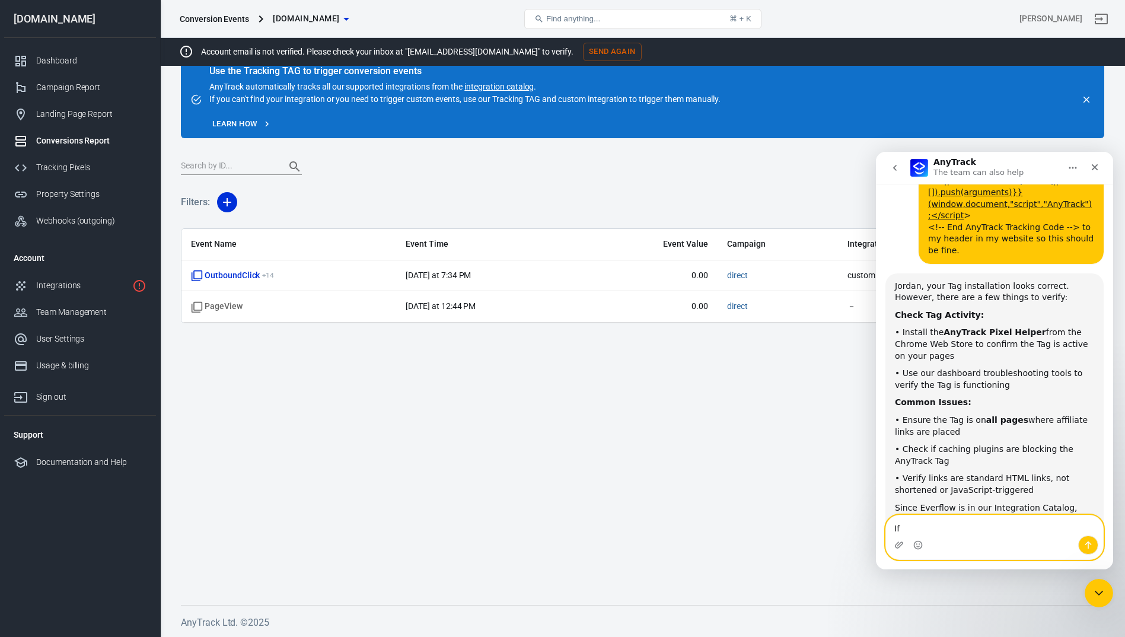
click at [946, 530] on textarea "If" at bounding box center [994, 526] width 217 height 20
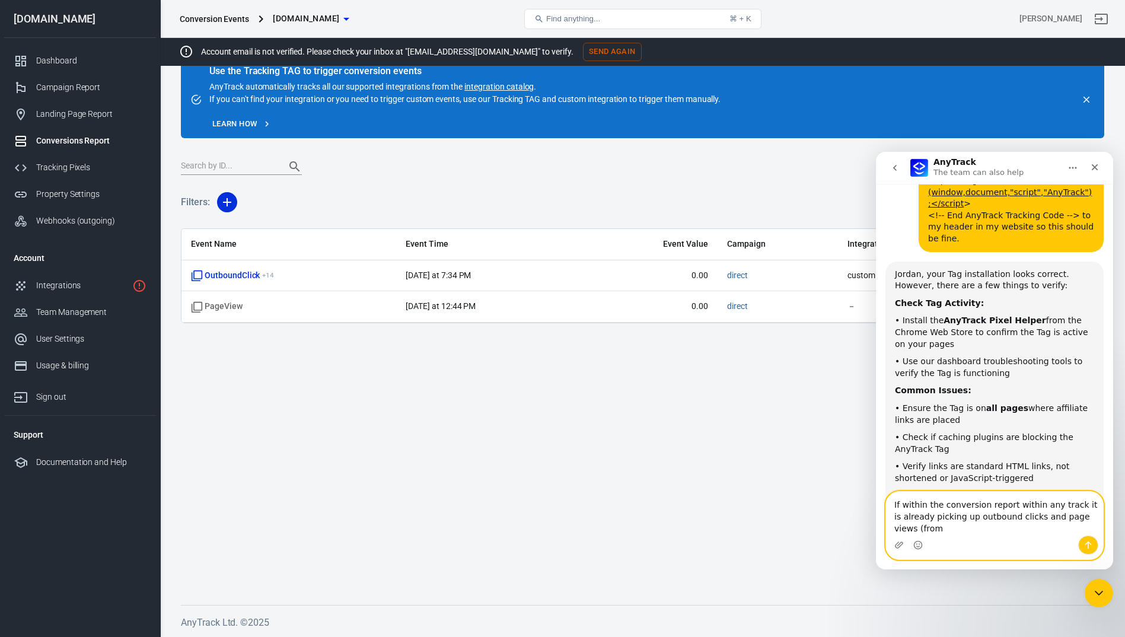
scroll to position [1889, 0]
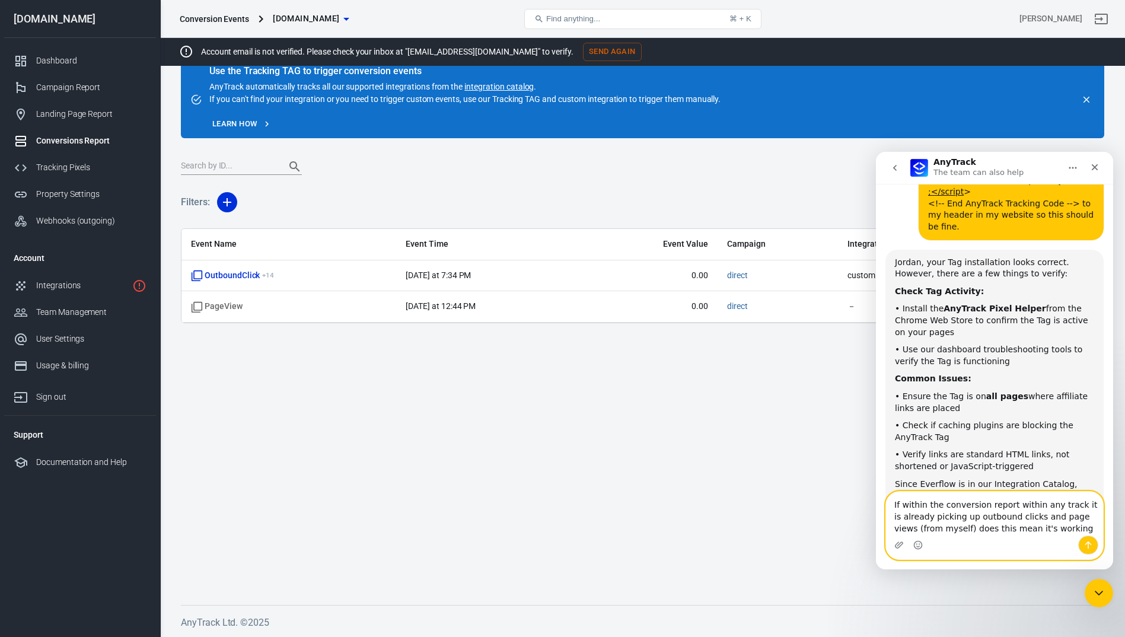
type textarea "If within the conversion report within any track it is already picking up outbo…"
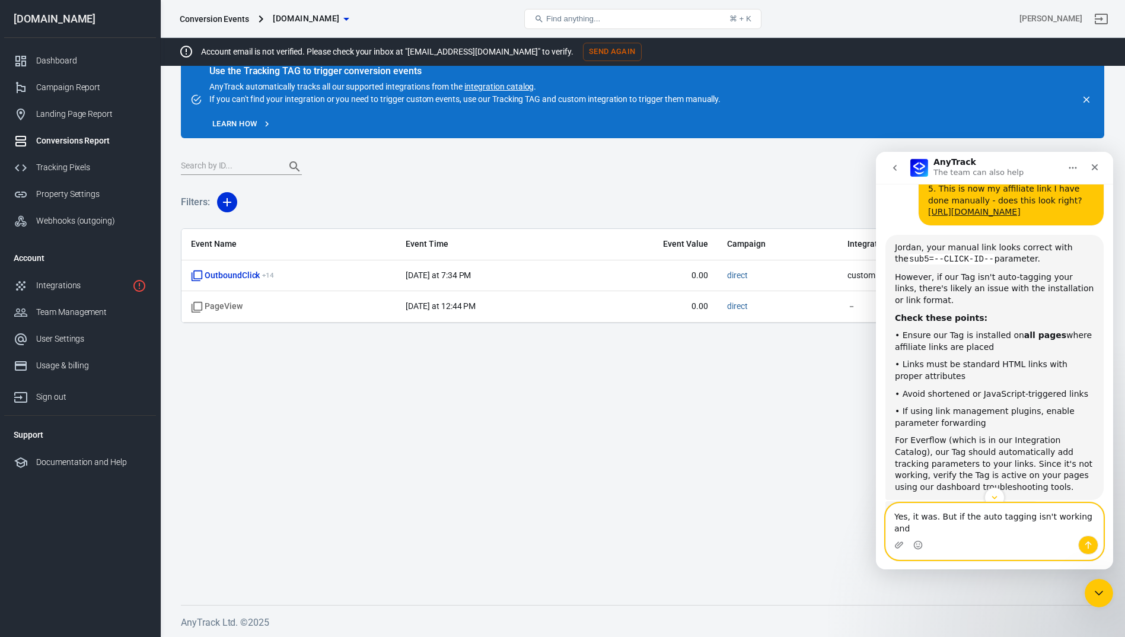
scroll to position [939, 0]
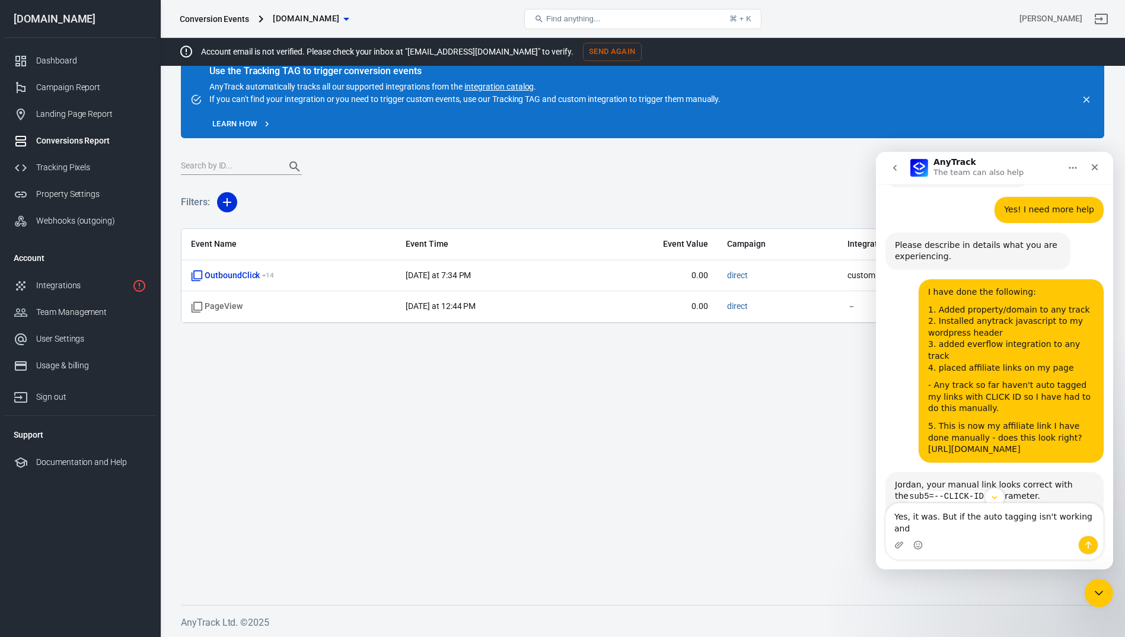
drag, startPoint x: 985, startPoint y: 428, endPoint x: 923, endPoint y: 406, distance: 66.6
click at [928, 421] on div "5. This is now my affiliate link I have done manually - does this look right? h…" at bounding box center [1011, 438] width 166 height 35
copy link "[URL][DOMAIN_NAME]"
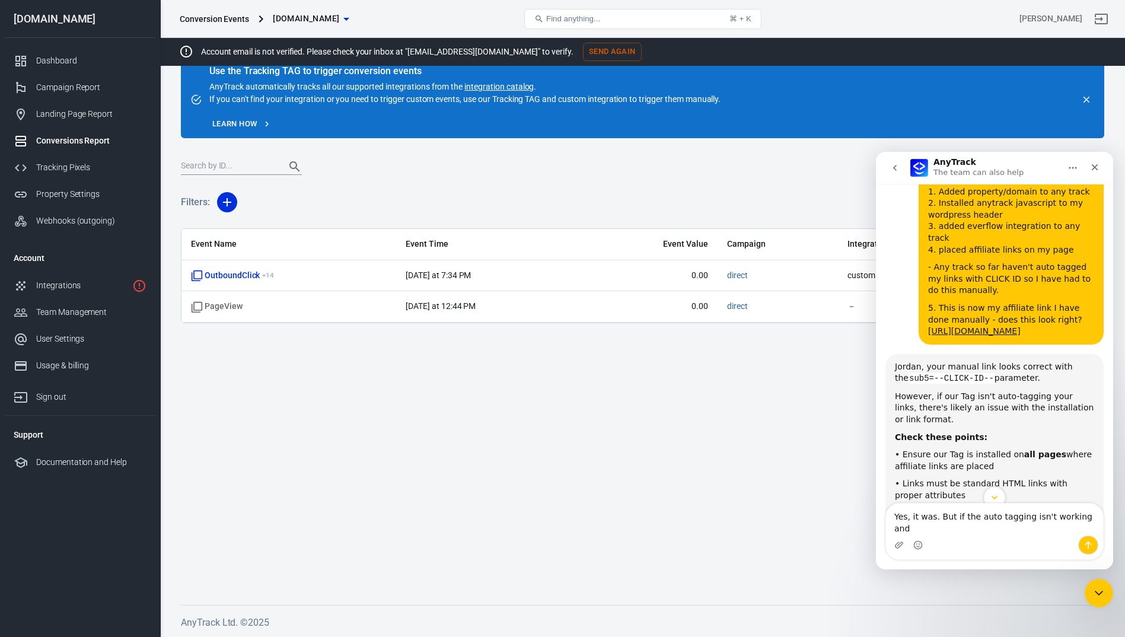
scroll to position [1057, 0]
click at [1092, 529] on textarea "Yes, it was. But if the auto tagging isn't working and" at bounding box center [994, 520] width 217 height 32
paste textarea "[URL][DOMAIN_NAME]"
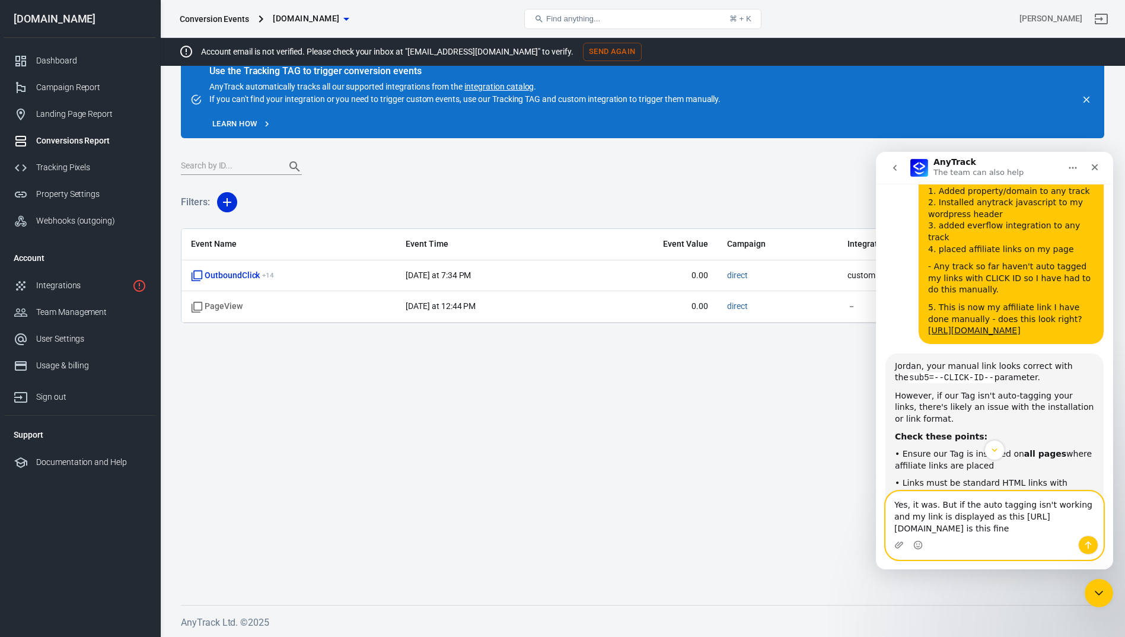
type textarea "Yes, it was. But if the auto tagging isn't working and my link is displayed as …"
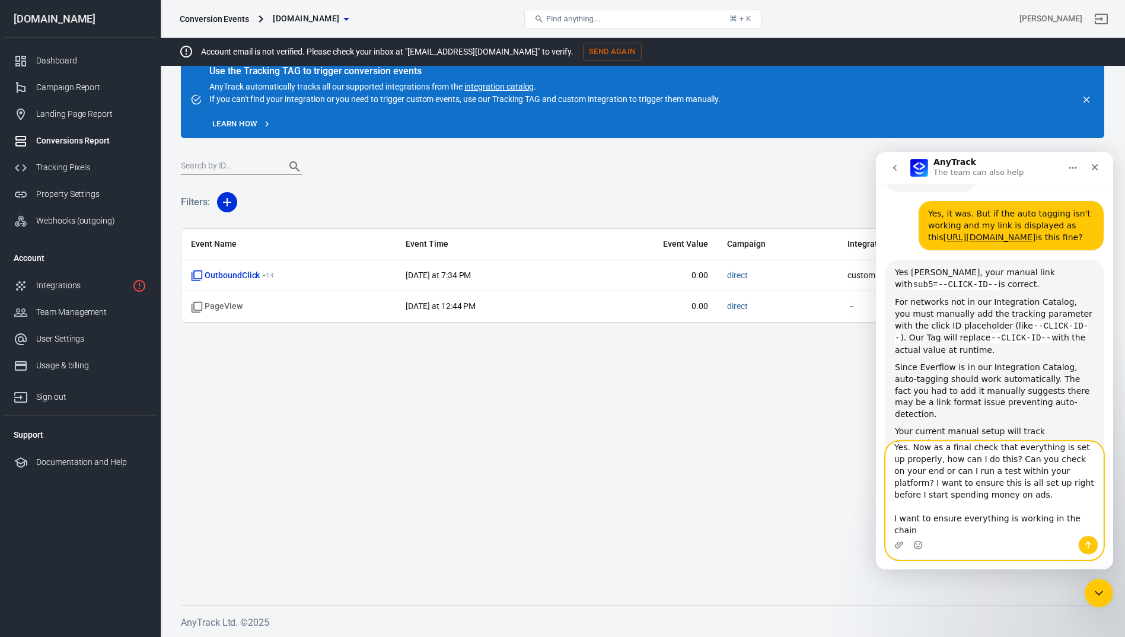
scroll to position [2506, 0]
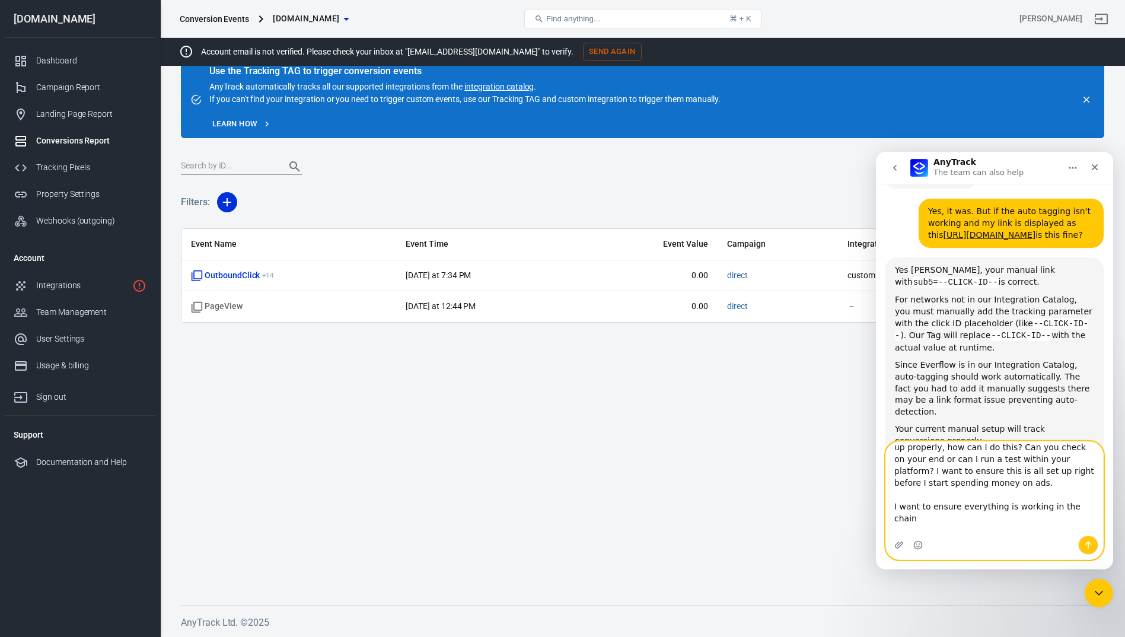
type textarea "Yes. Now as a final check that everything is set up properly, how can I do this…"
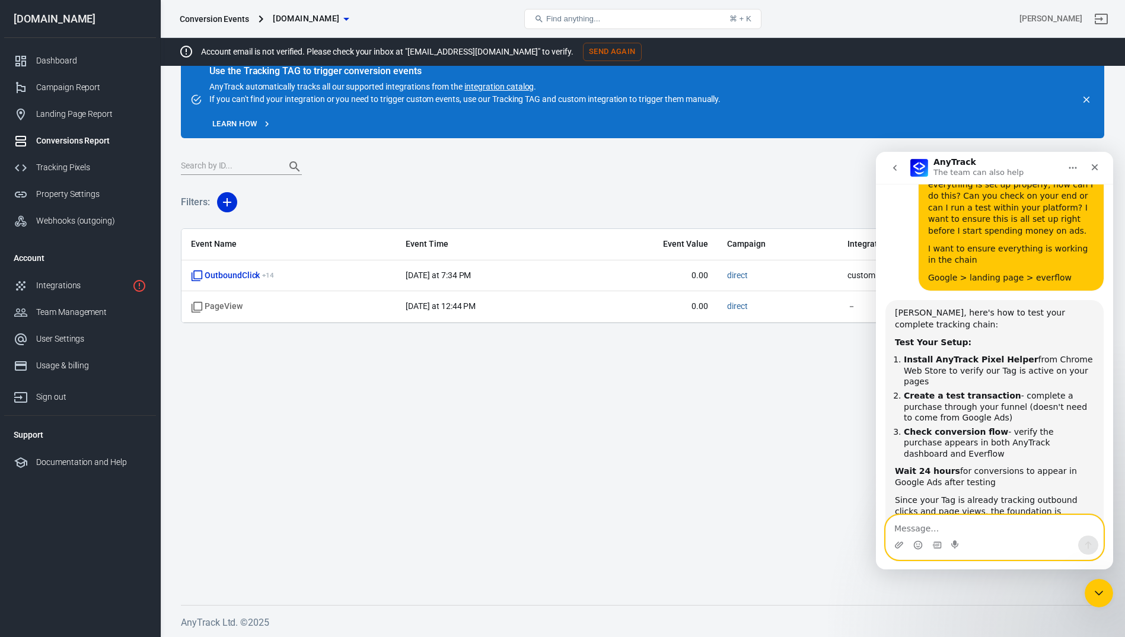
scroll to position [2876, 0]
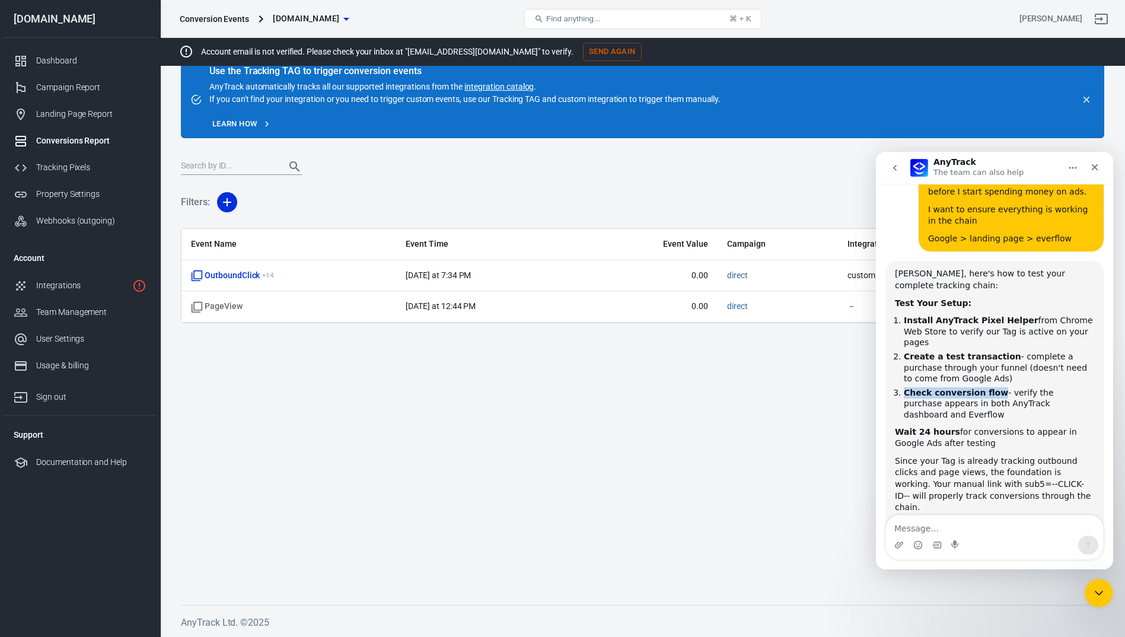
drag, startPoint x: 905, startPoint y: 317, endPoint x: 988, endPoint y: 314, distance: 82.5
click at [988, 388] on b "Check conversion flow" at bounding box center [956, 392] width 104 height 9
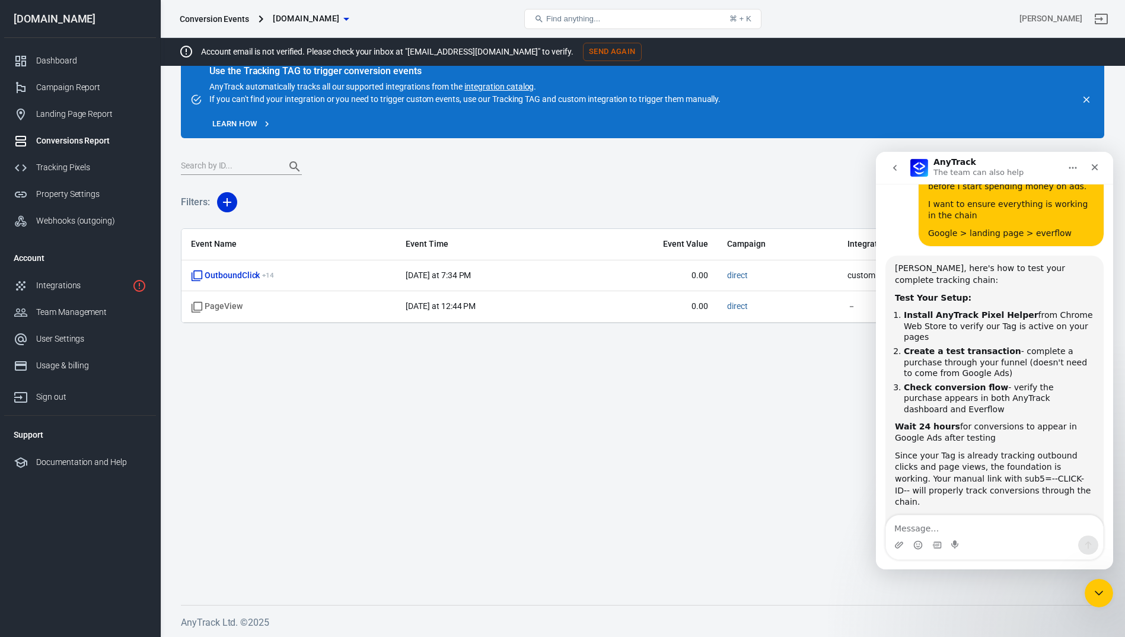
drag, startPoint x: 988, startPoint y: 314, endPoint x: 915, endPoint y: 327, distance: 74.2
click at [915, 327] on div "Jordan, here's how to test your complete tracking chain: Test Your Setup: Insta…" at bounding box center [994, 406] width 199 height 286
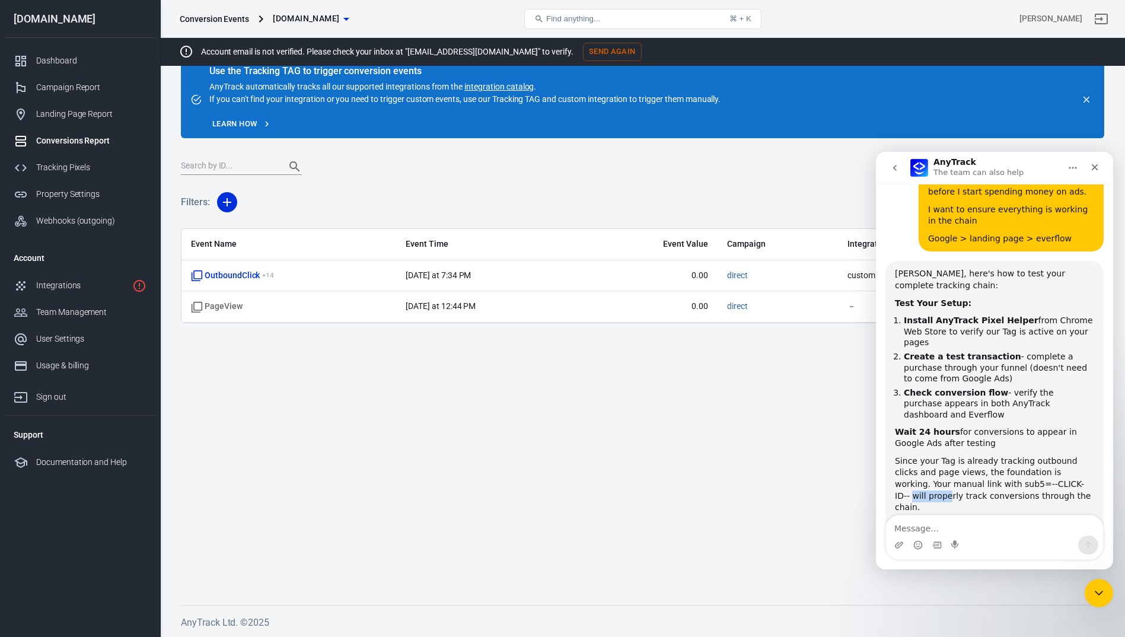
drag, startPoint x: 1029, startPoint y: 399, endPoint x: 1064, endPoint y: 398, distance: 34.4
click at [1064, 456] on div "Since your Tag is already tracking outbound clicks and page views, the foundati…" at bounding box center [994, 485] width 199 height 58
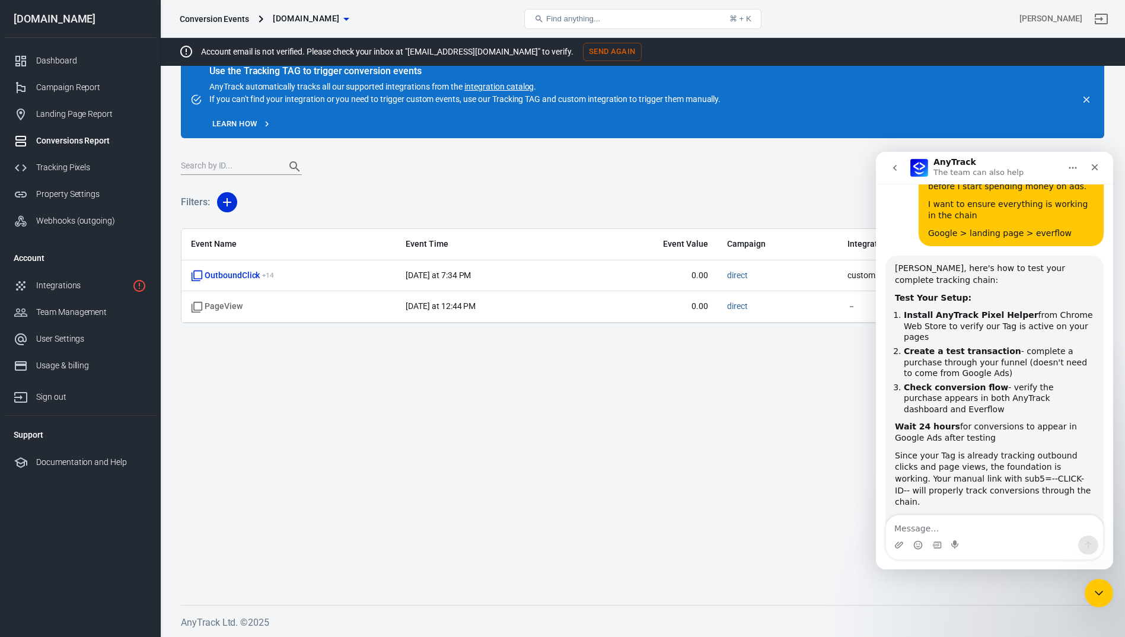
drag, startPoint x: 1064, startPoint y: 398, endPoint x: 1018, endPoint y: 419, distance: 50.4
click at [1018, 514] on div "I cannot check your account directly, but these testing steps will confirm ever…" at bounding box center [994, 531] width 199 height 35
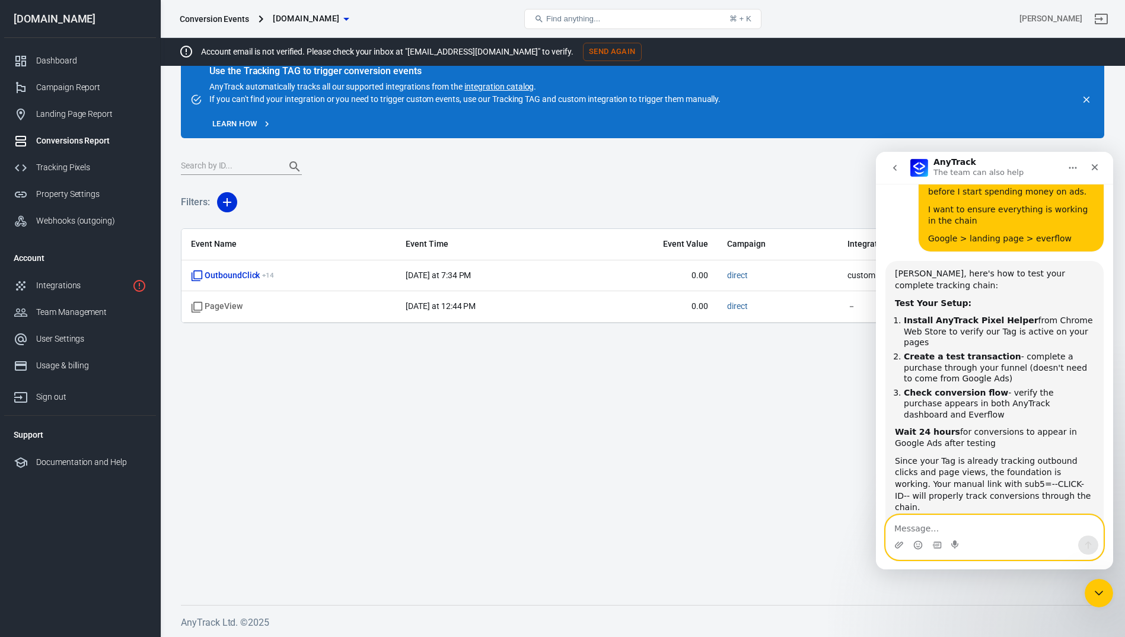
click at [921, 525] on textarea "Message…" at bounding box center [994, 526] width 217 height 20
type textarea "Yes, thank you."
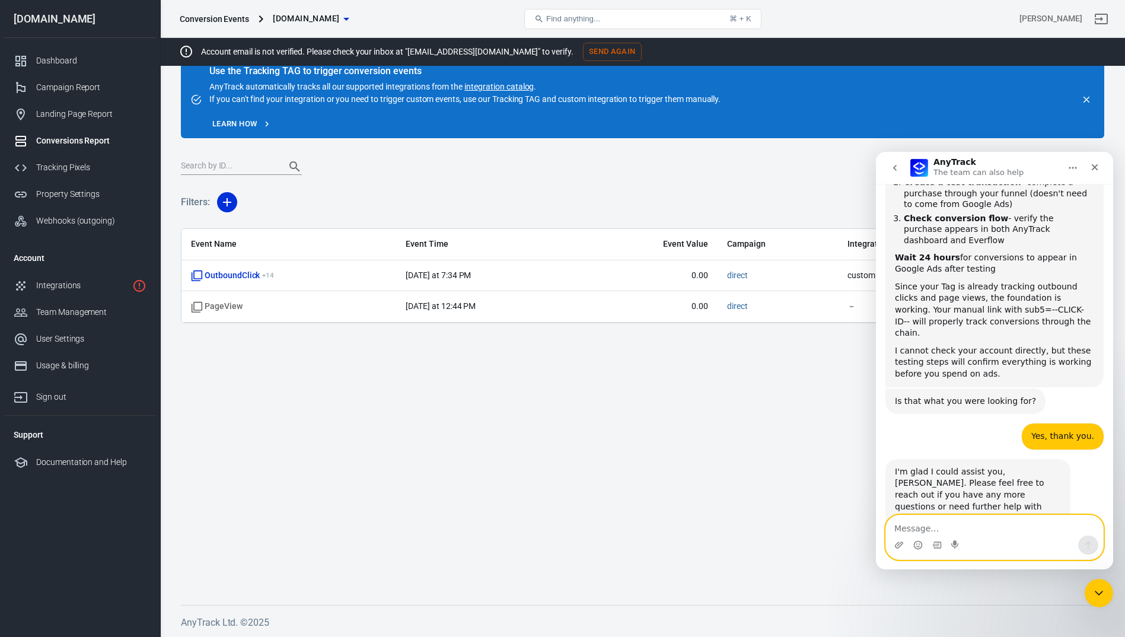
scroll to position [3079, 0]
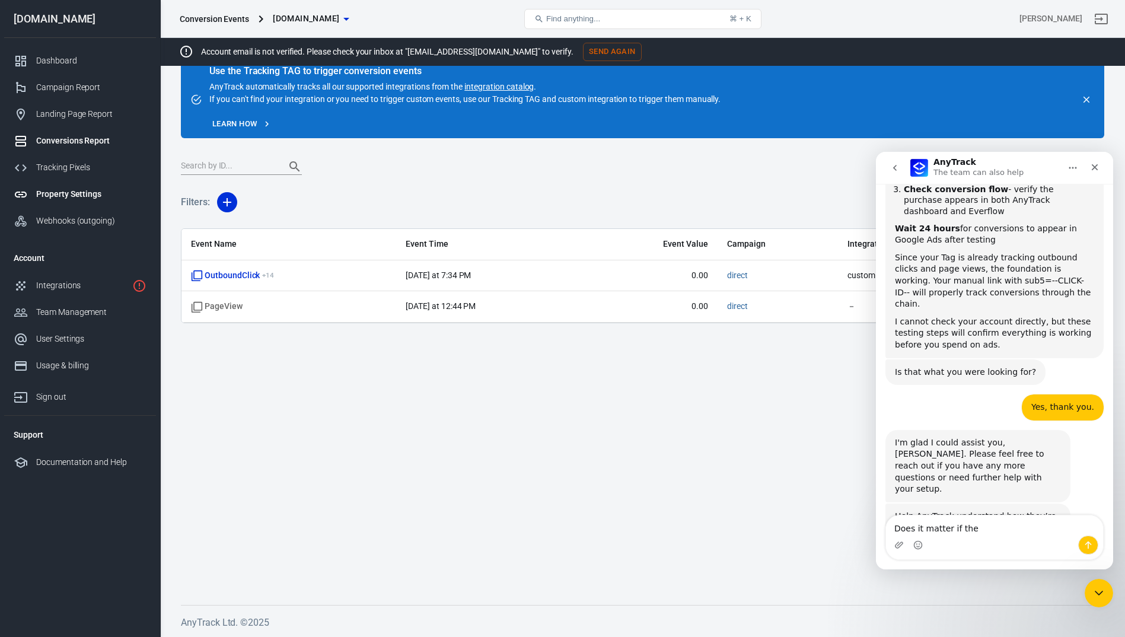
click at [82, 192] on div "Property Settings" at bounding box center [91, 194] width 110 height 12
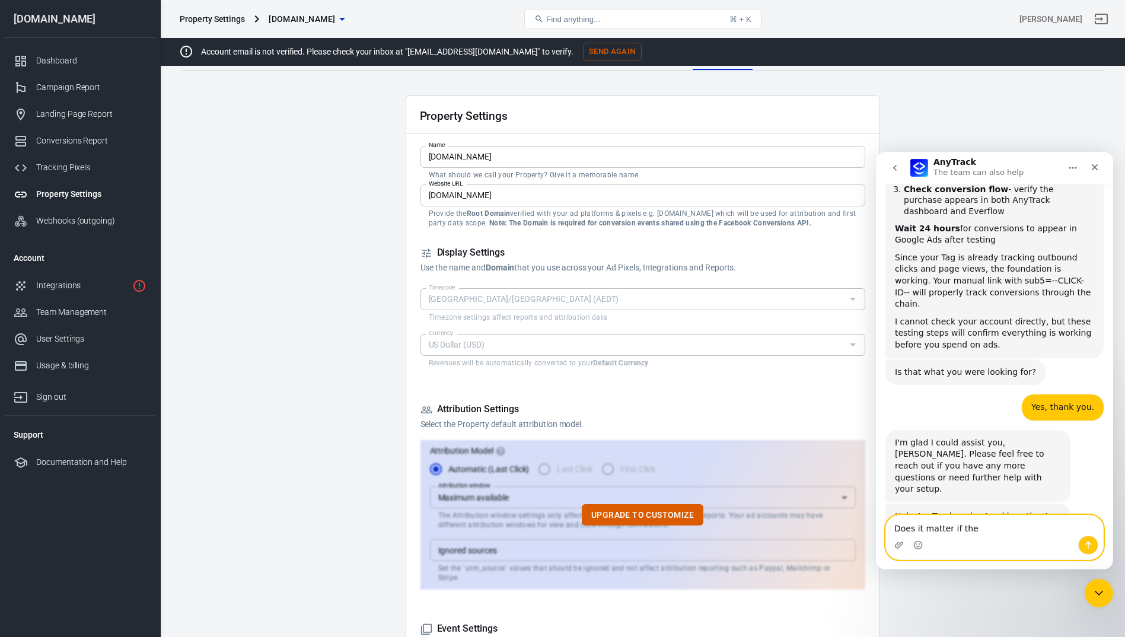
click at [982, 527] on textarea "Does it matter if the" at bounding box center [994, 526] width 217 height 20
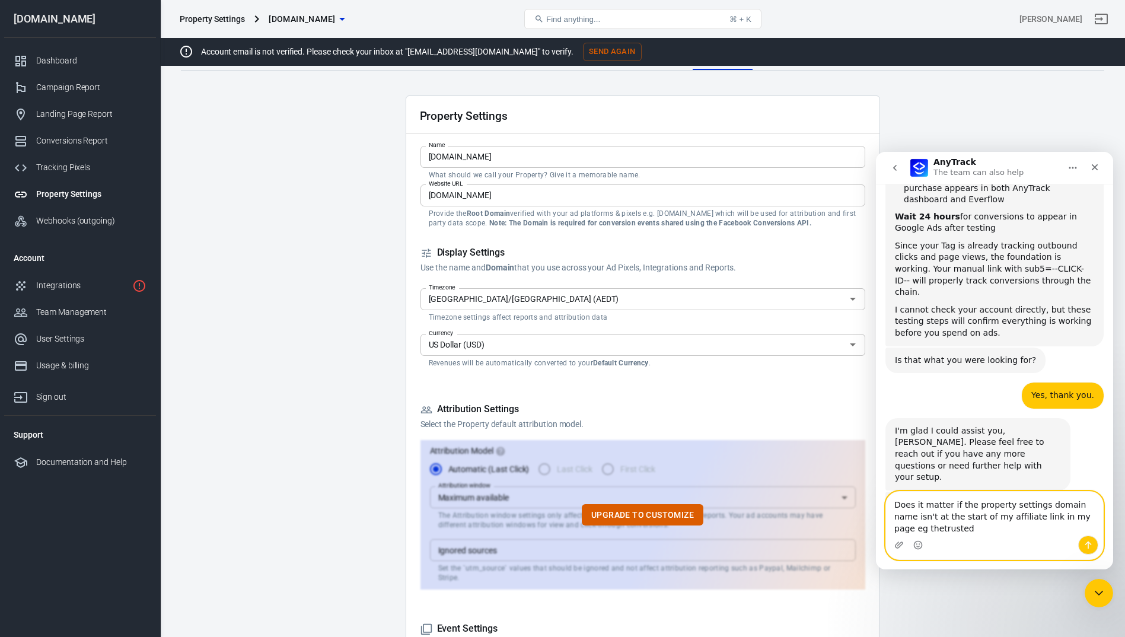
scroll to position [3103, 0]
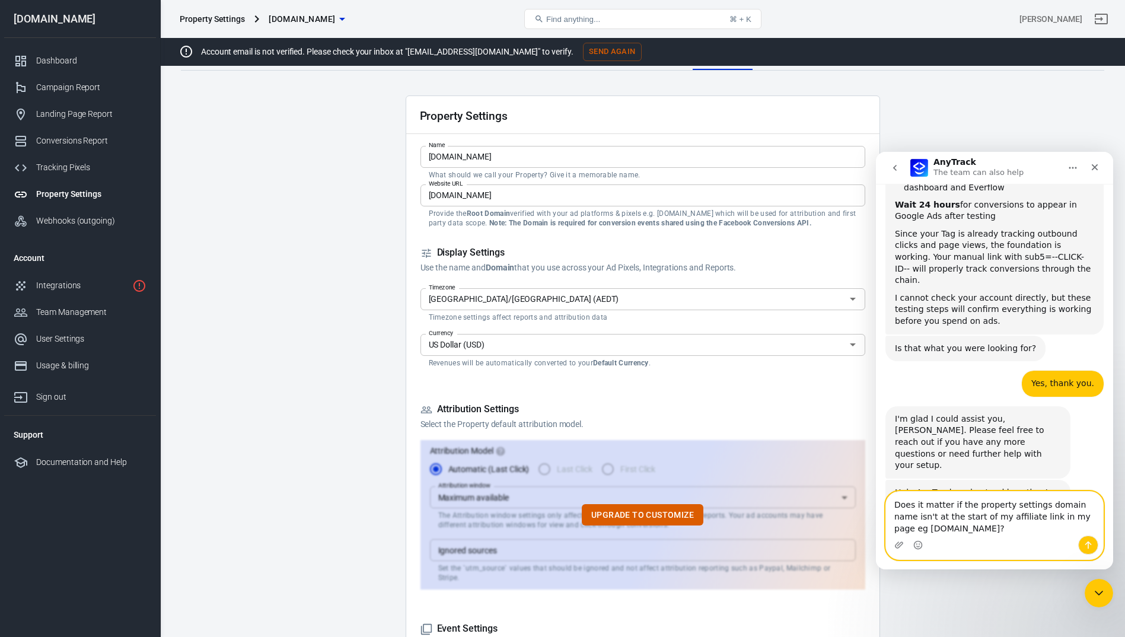
type textarea "Does it matter if the property settings domain name isn't at the start of my af…"
click at [1090, 541] on icon "Send a message…" at bounding box center [1088, 544] width 9 height 9
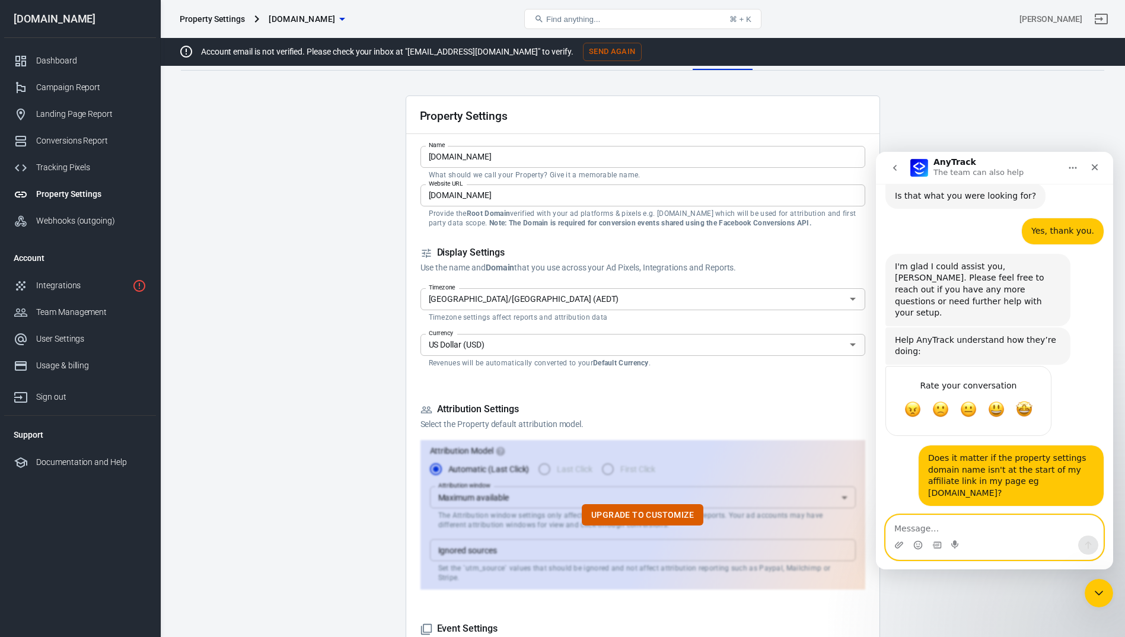
scroll to position [3398, 0]
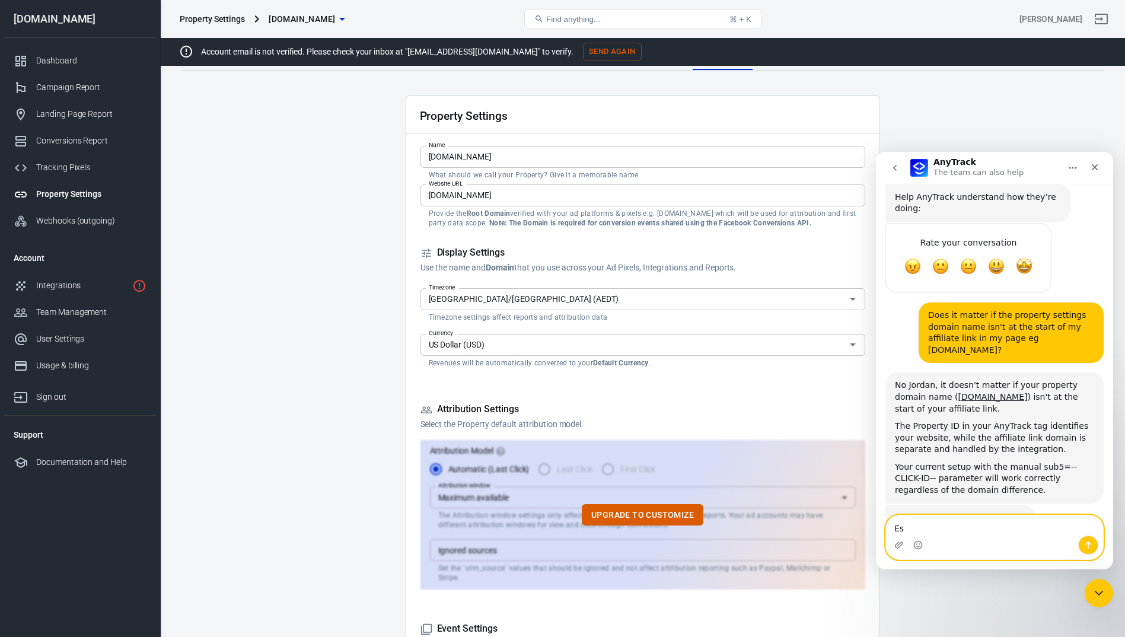
type textarea "E"
type textarea "Yes"
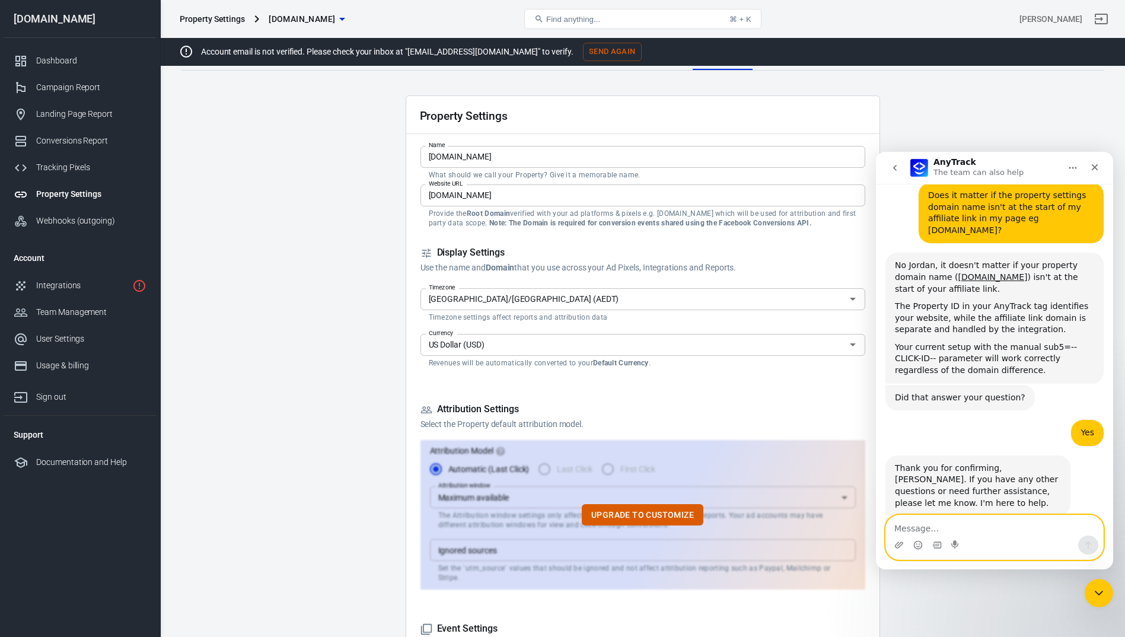
scroll to position [3521, 0]
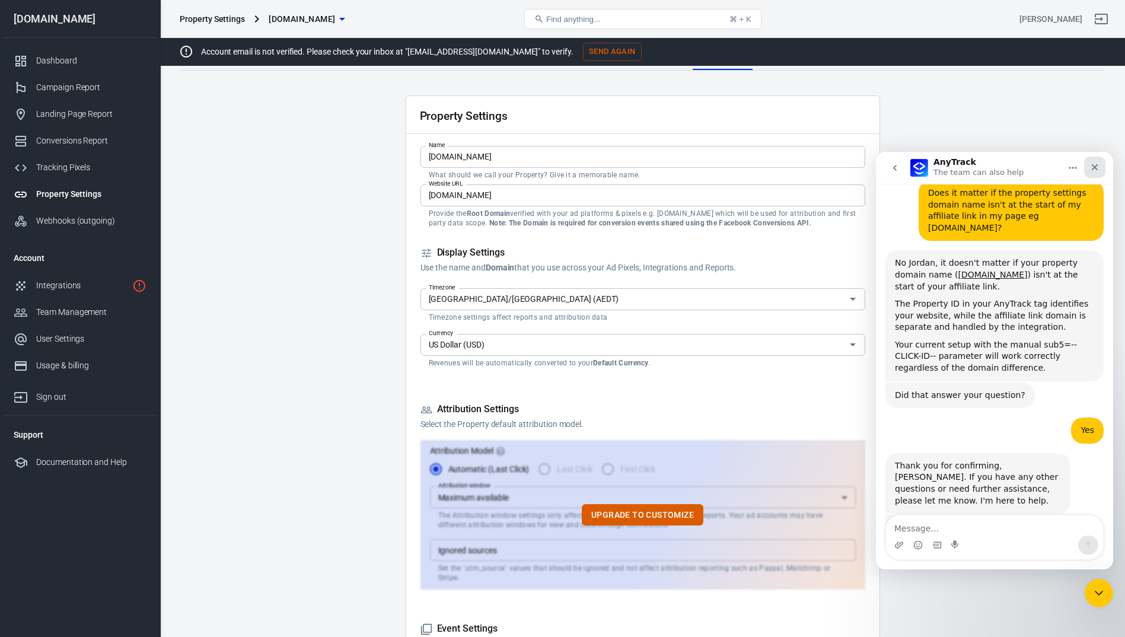
click at [1096, 167] on icon "Close" at bounding box center [1095, 167] width 7 height 7
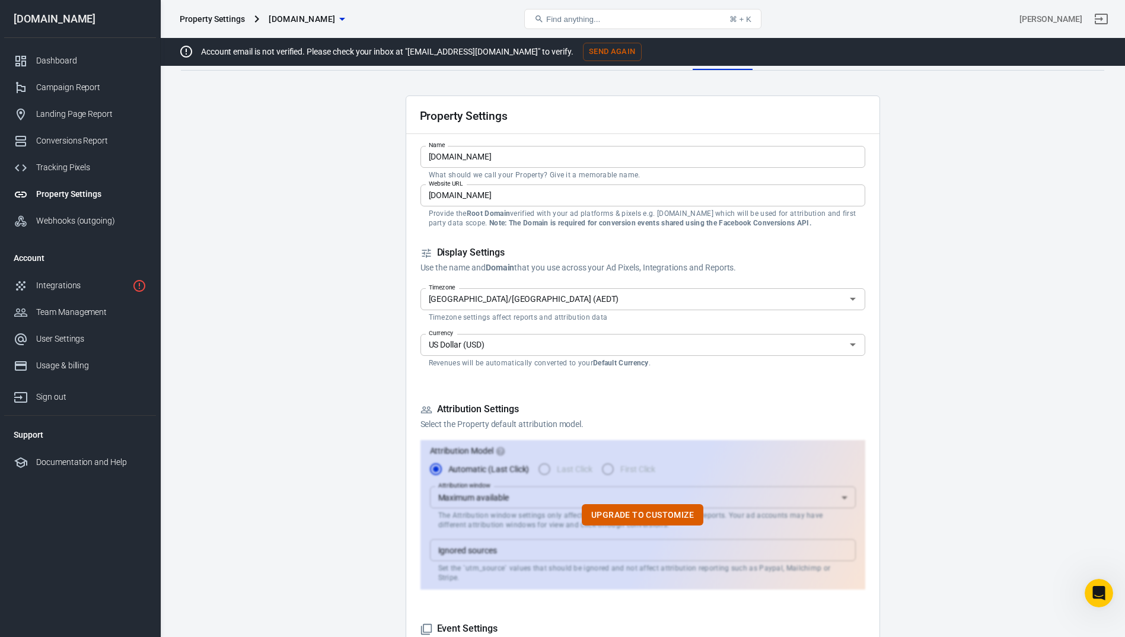
scroll to position [0, 0]
